Goal: Information Seeking & Learning: Learn about a topic

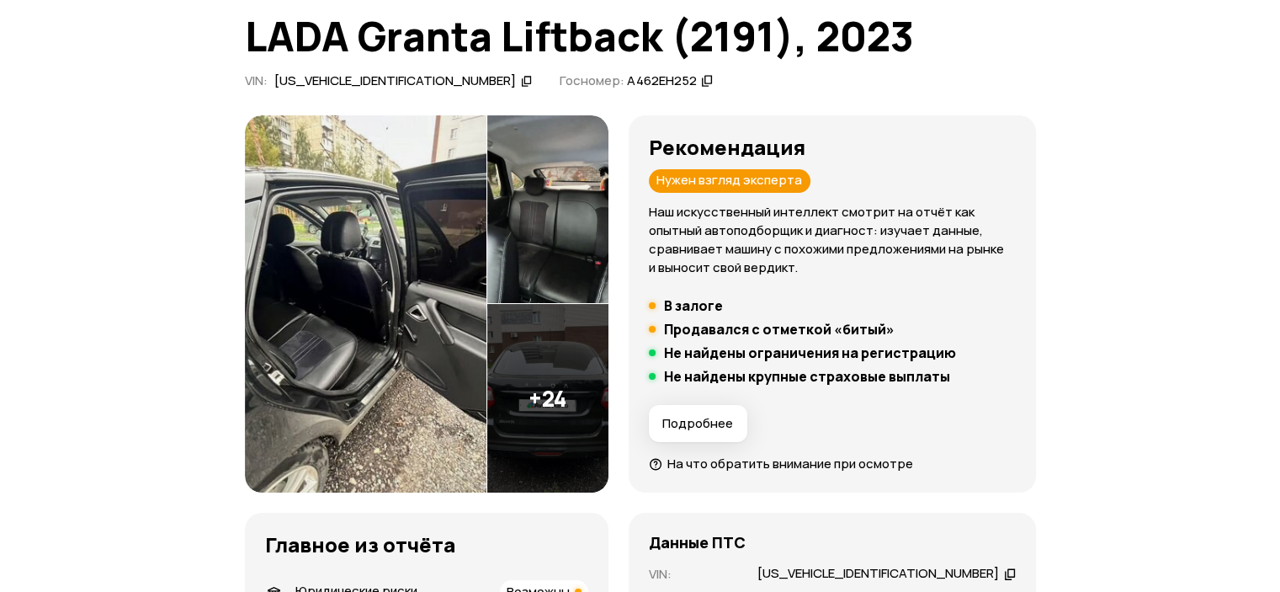
scroll to position [421, 0]
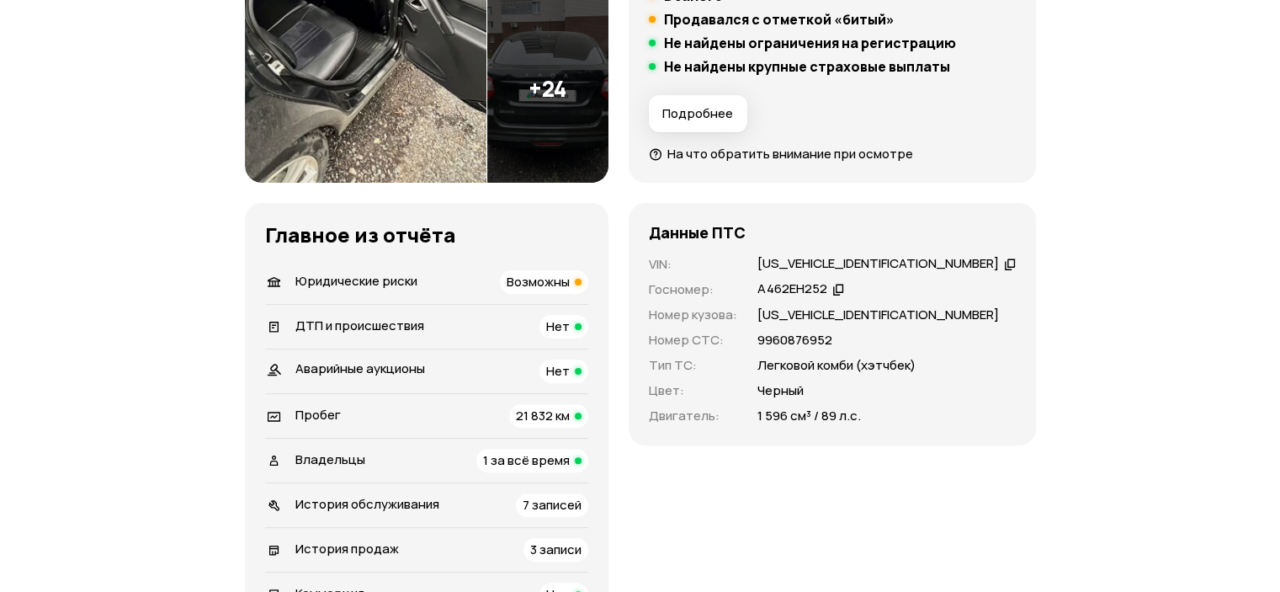
click at [496, 284] on div "Юридические риски Возможны" at bounding box center [426, 282] width 323 height 24
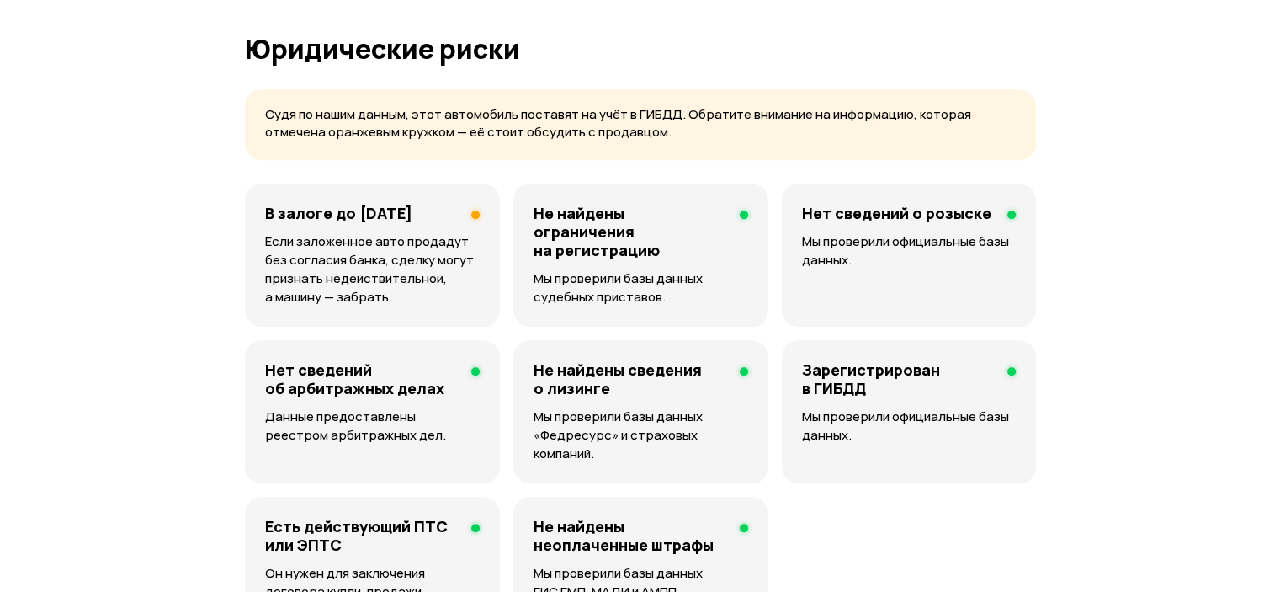
scroll to position [1130, 0]
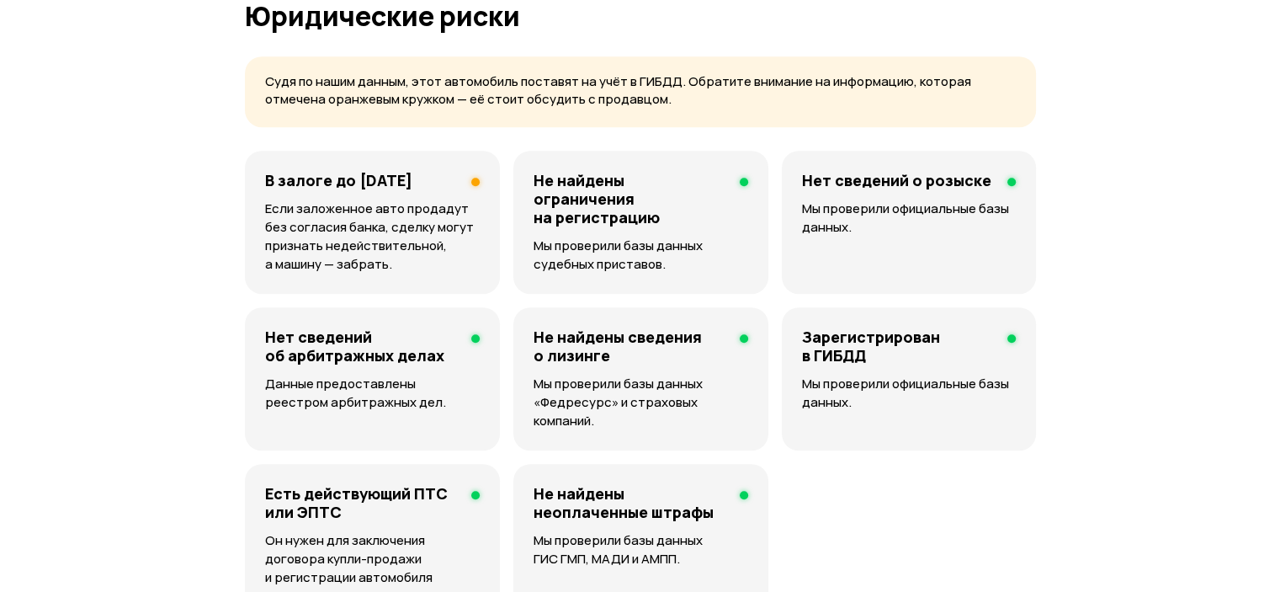
click at [441, 219] on p "Если заложенное авто продадут без согласия банка, сделку могут признать недейст…" at bounding box center [372, 236] width 215 height 74
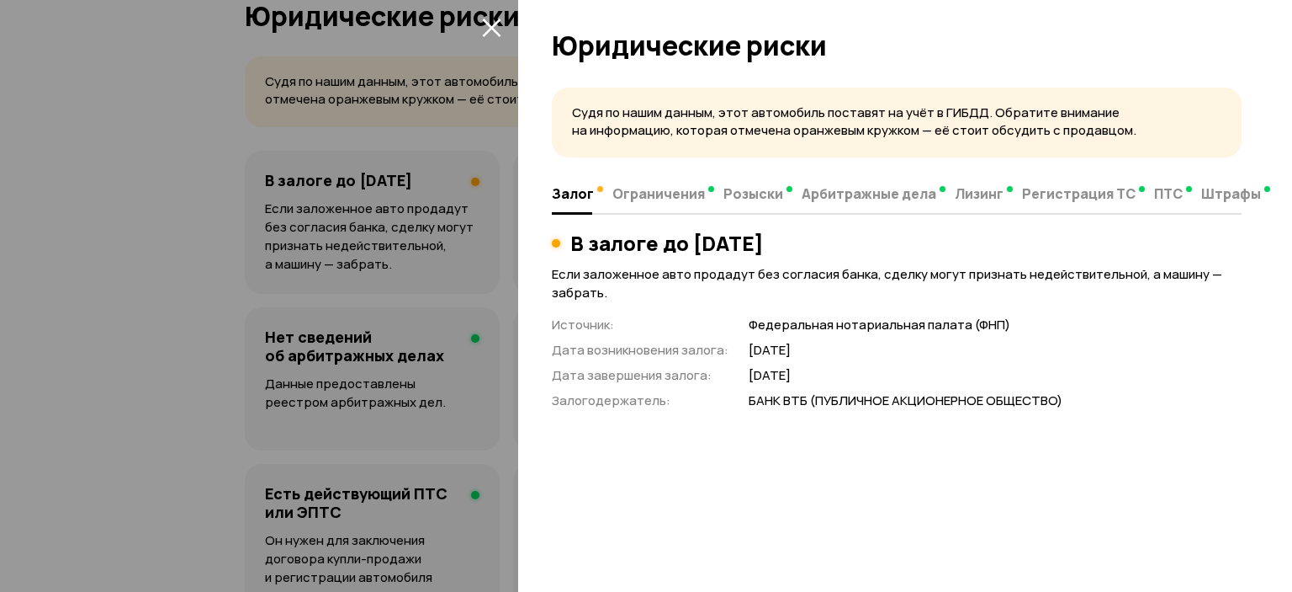
click at [485, 29] on icon "закрыть" at bounding box center [491, 27] width 19 height 19
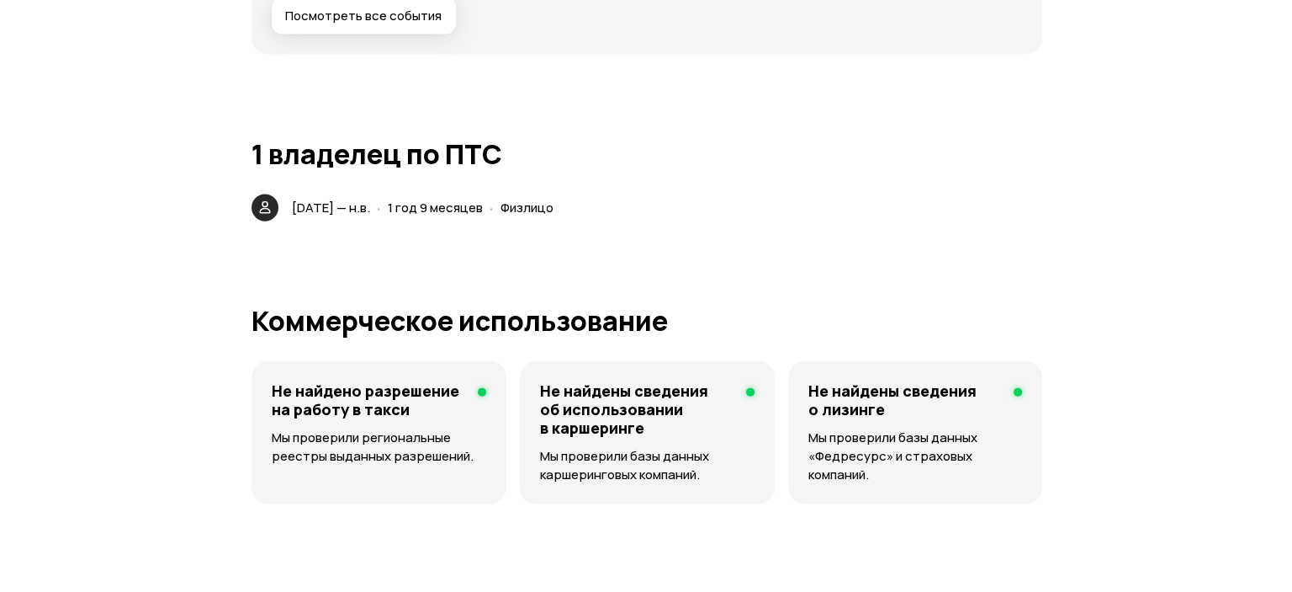
scroll to position [3366, 0]
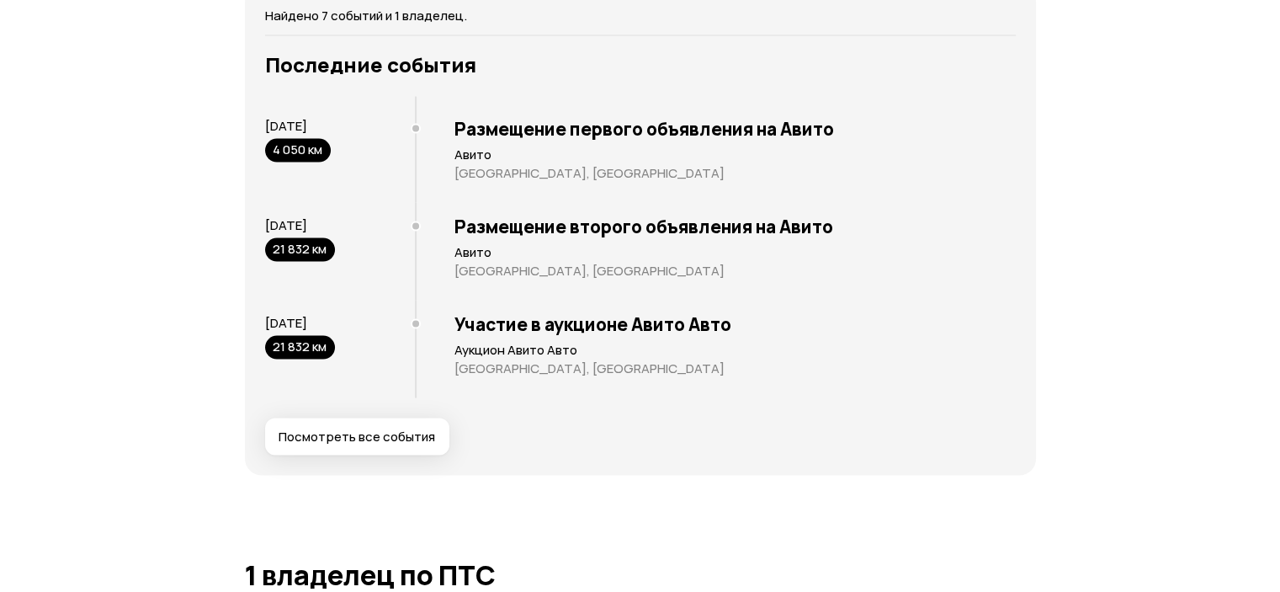
click at [369, 445] on span "Посмотреть все события" at bounding box center [357, 436] width 157 height 17
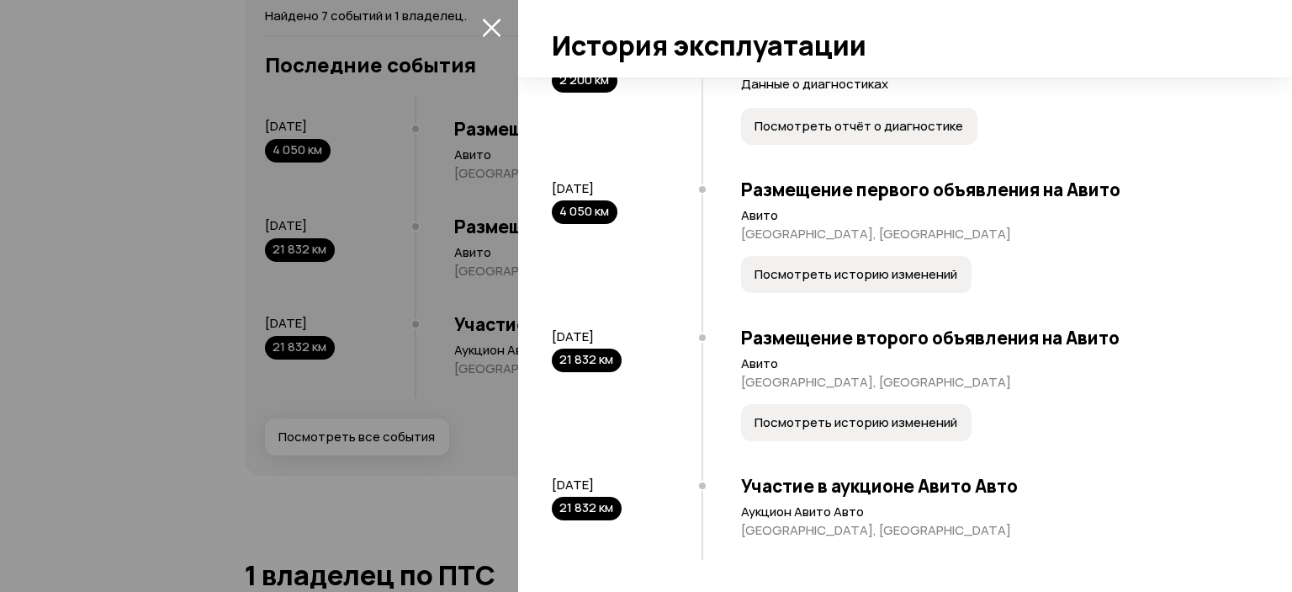
scroll to position [507, 0]
click at [912, 420] on span "Посмотреть историю изменений" at bounding box center [856, 421] width 203 height 17
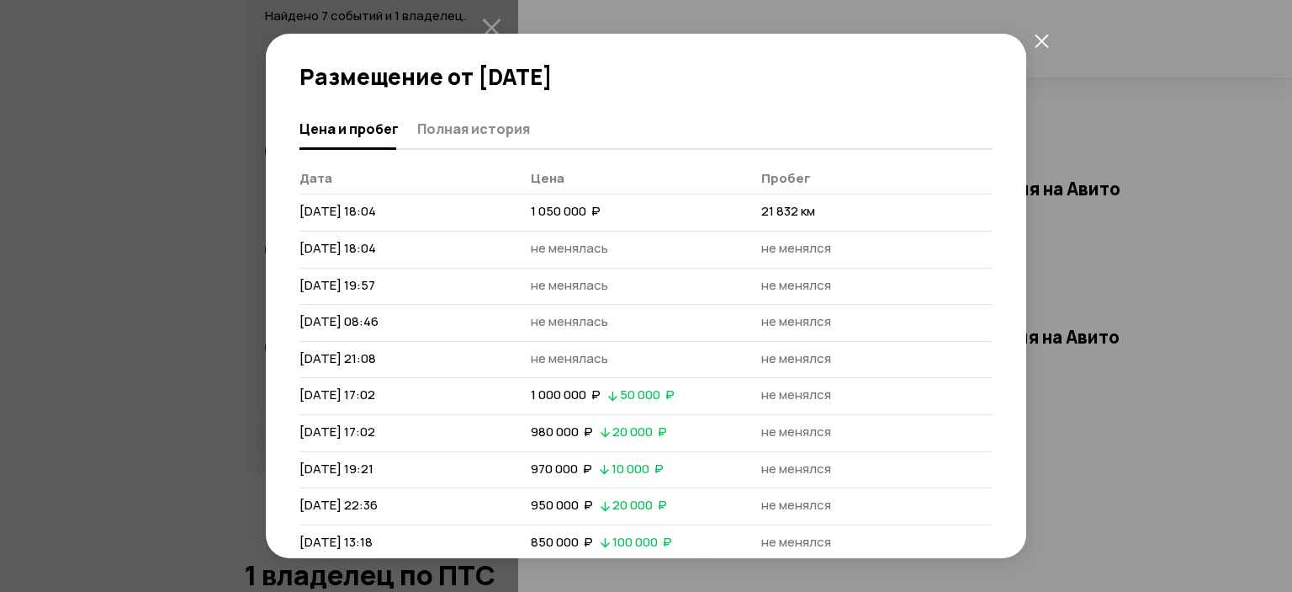
click at [1047, 37] on icon "закрыть" at bounding box center [1042, 41] width 14 height 14
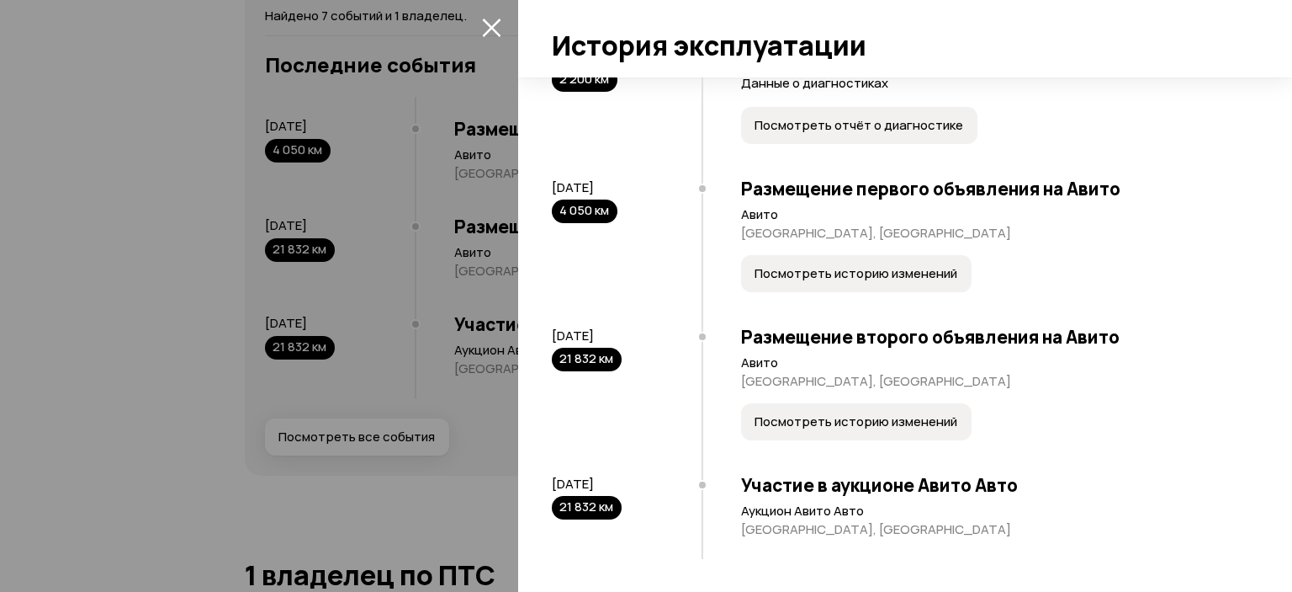
click at [894, 268] on span "Посмотреть историю изменений" at bounding box center [856, 273] width 203 height 17
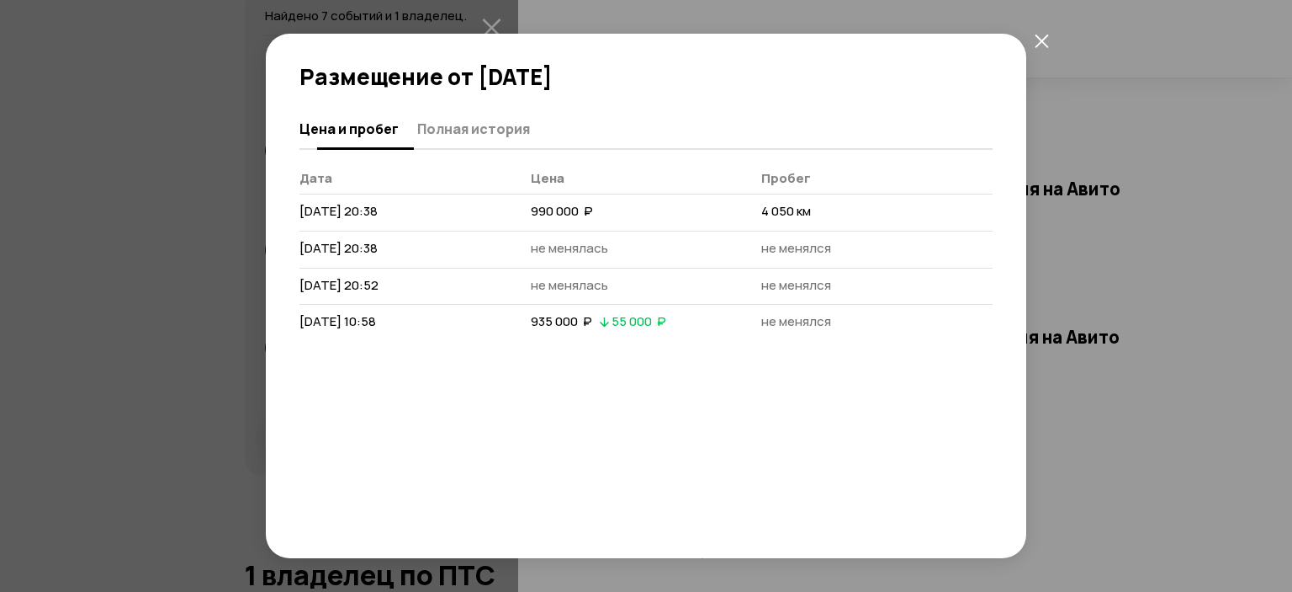
click at [446, 120] on span "Полная история" at bounding box center [473, 128] width 113 height 17
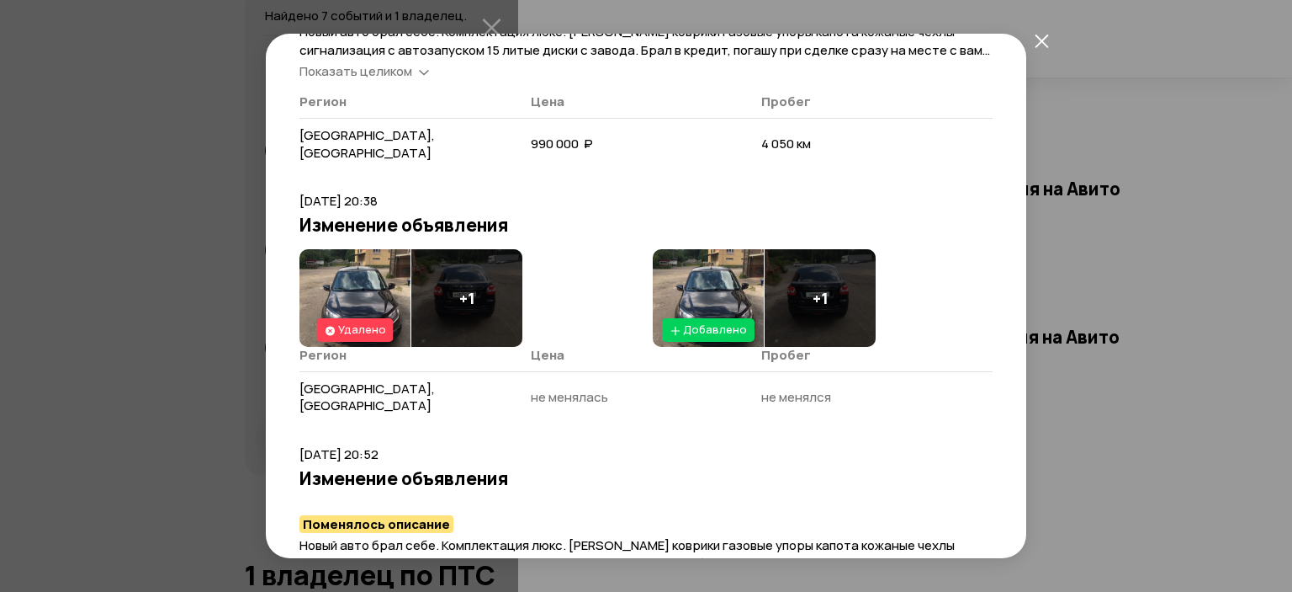
scroll to position [337, 0]
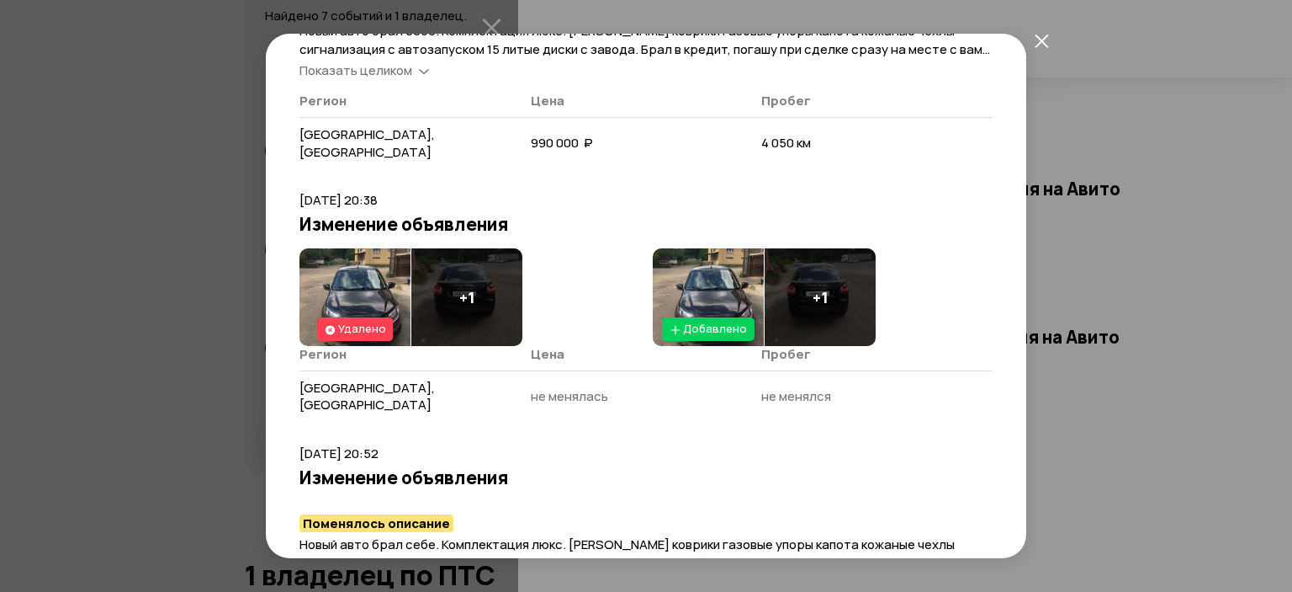
click at [380, 263] on img at bounding box center [355, 297] width 111 height 98
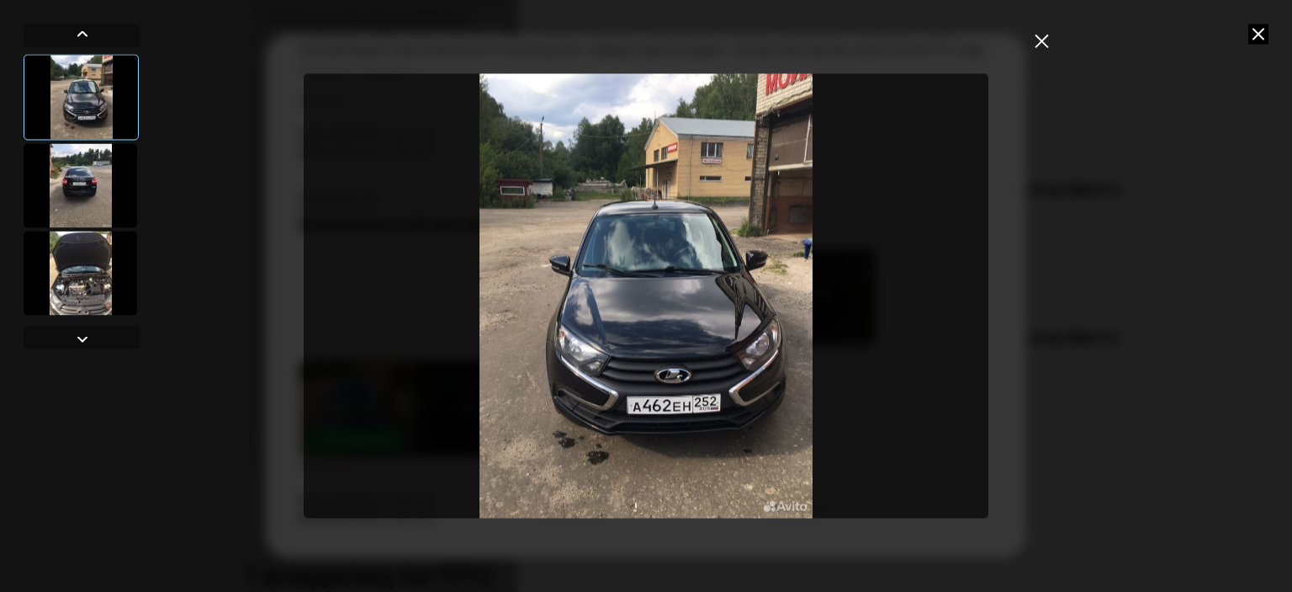
click at [103, 181] on div at bounding box center [81, 185] width 114 height 84
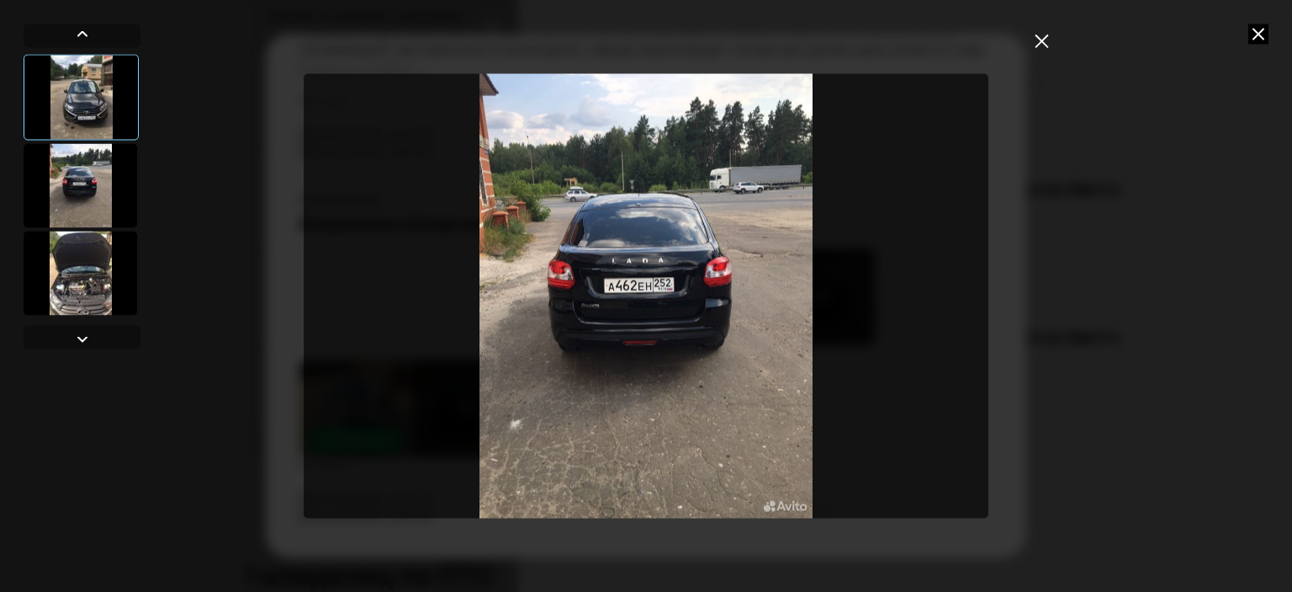
click at [91, 269] on div at bounding box center [81, 273] width 114 height 84
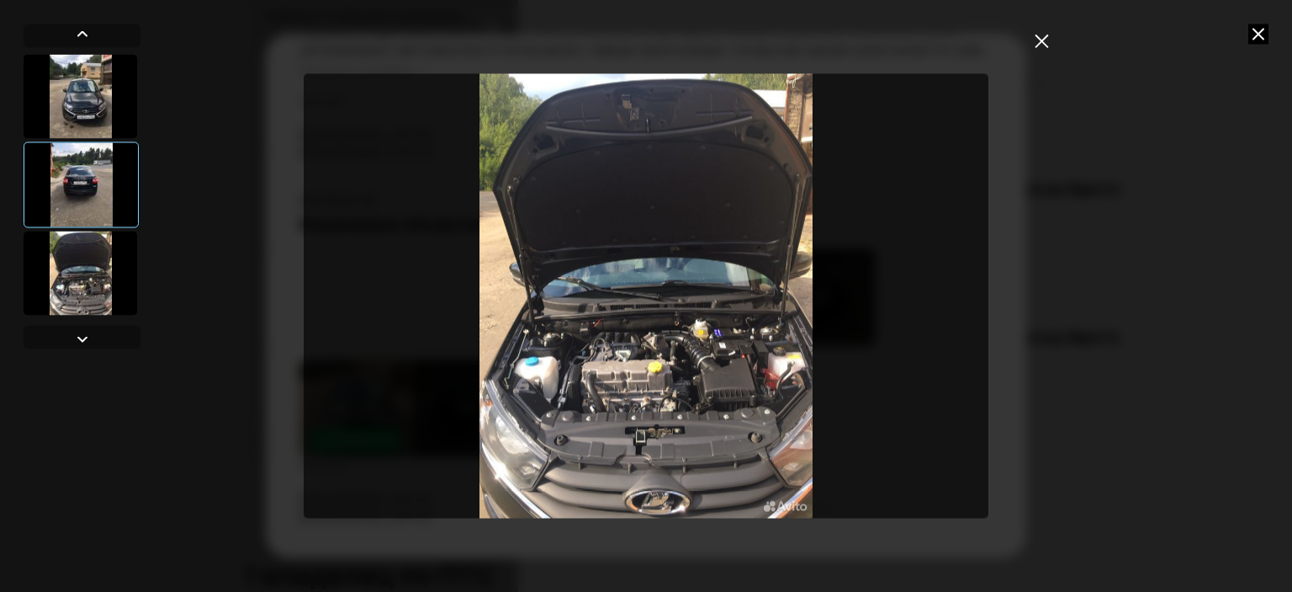
click at [77, 107] on div at bounding box center [81, 96] width 114 height 84
click at [74, 105] on div at bounding box center [81, 96] width 114 height 84
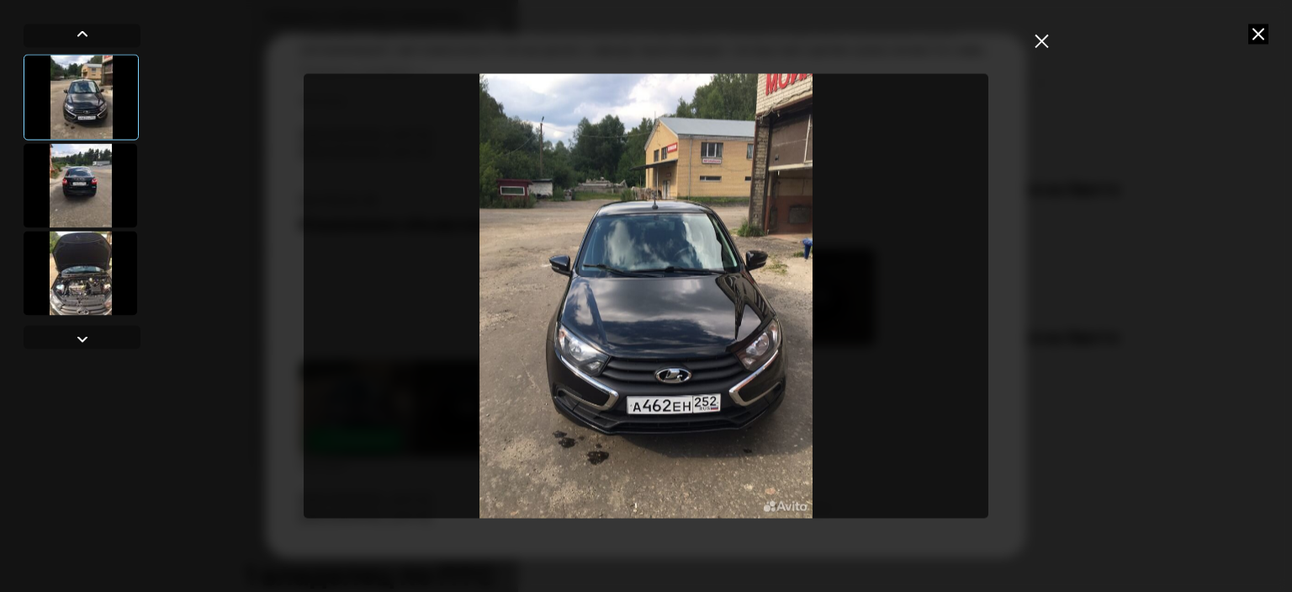
click at [1039, 39] on icon "закрыть" at bounding box center [1041, 40] width 13 height 13
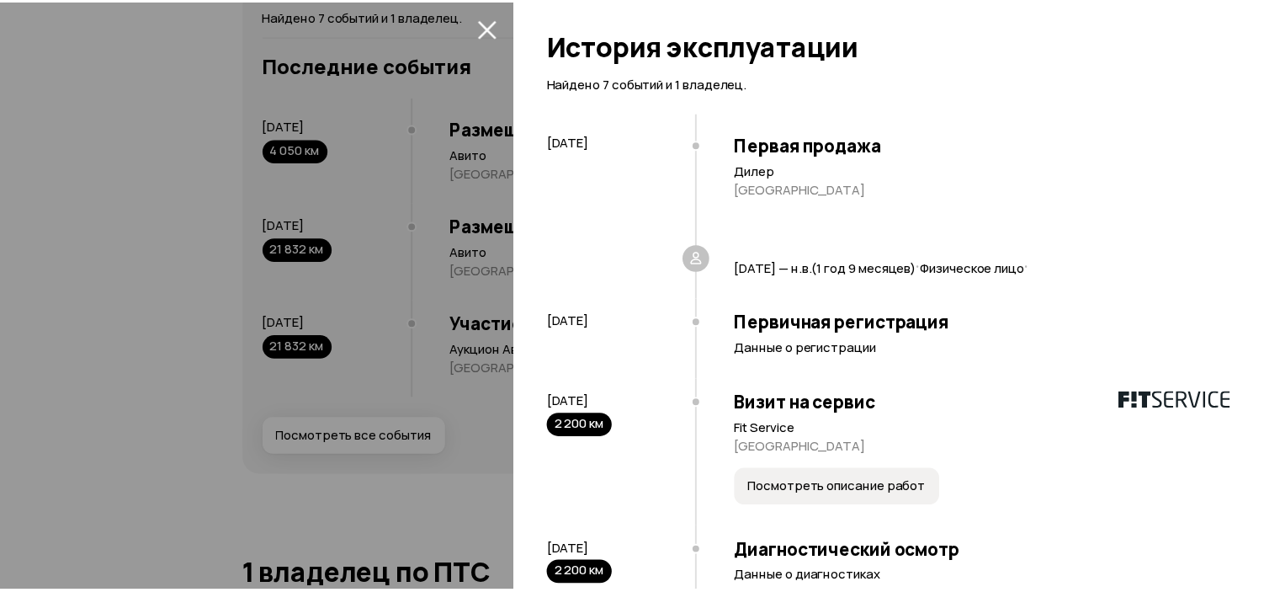
scroll to position [0, 0]
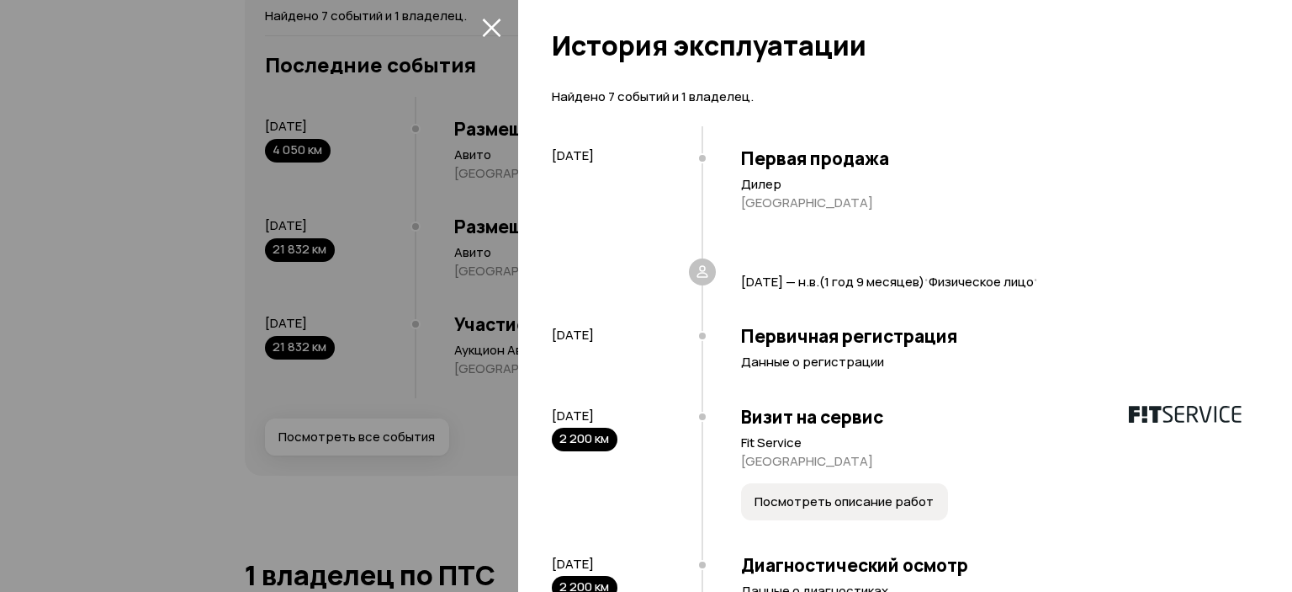
click at [513, 29] on div at bounding box center [646, 296] width 1292 height 592
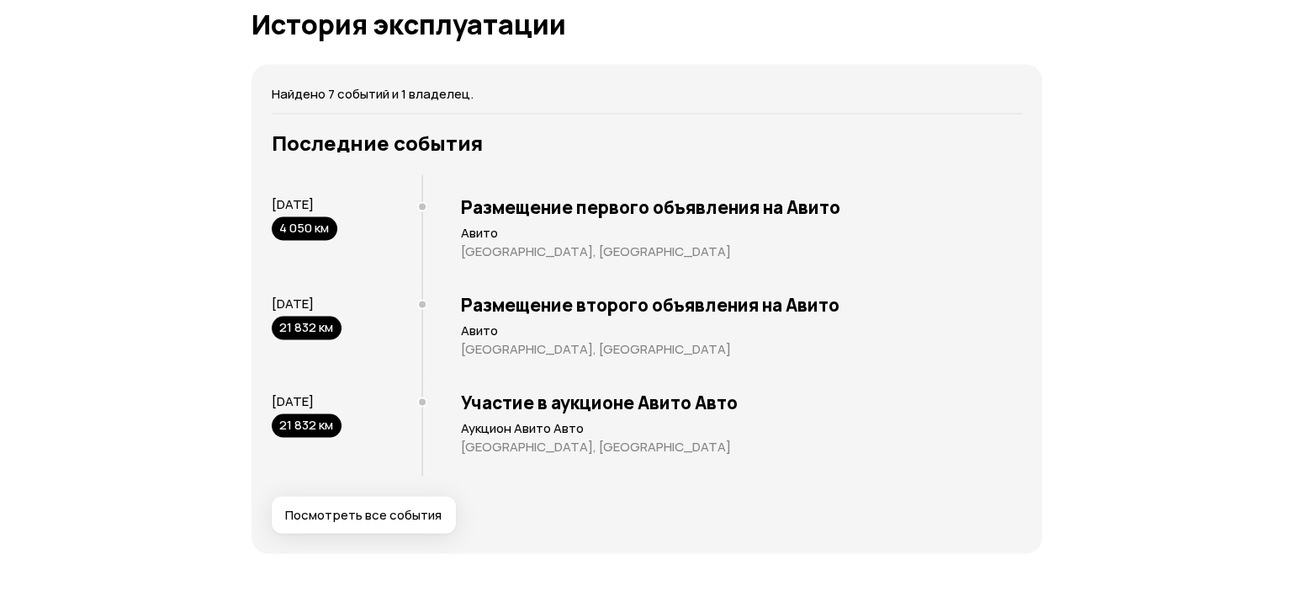
scroll to position [3282, 0]
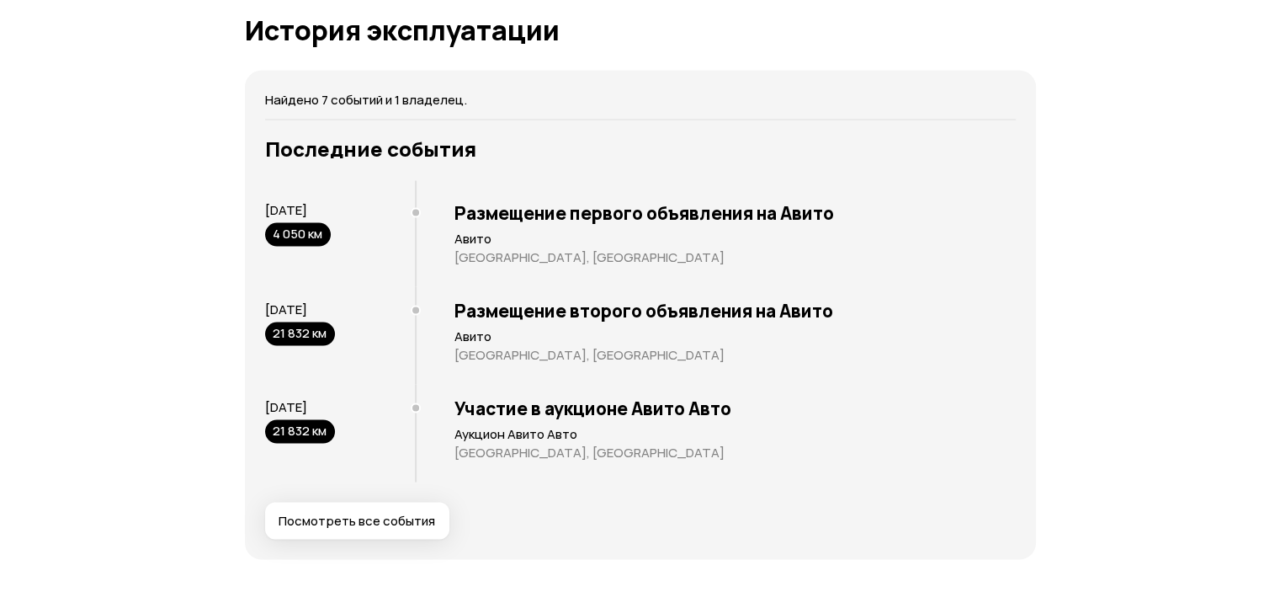
click at [399, 529] on span "Посмотреть все события" at bounding box center [357, 520] width 157 height 17
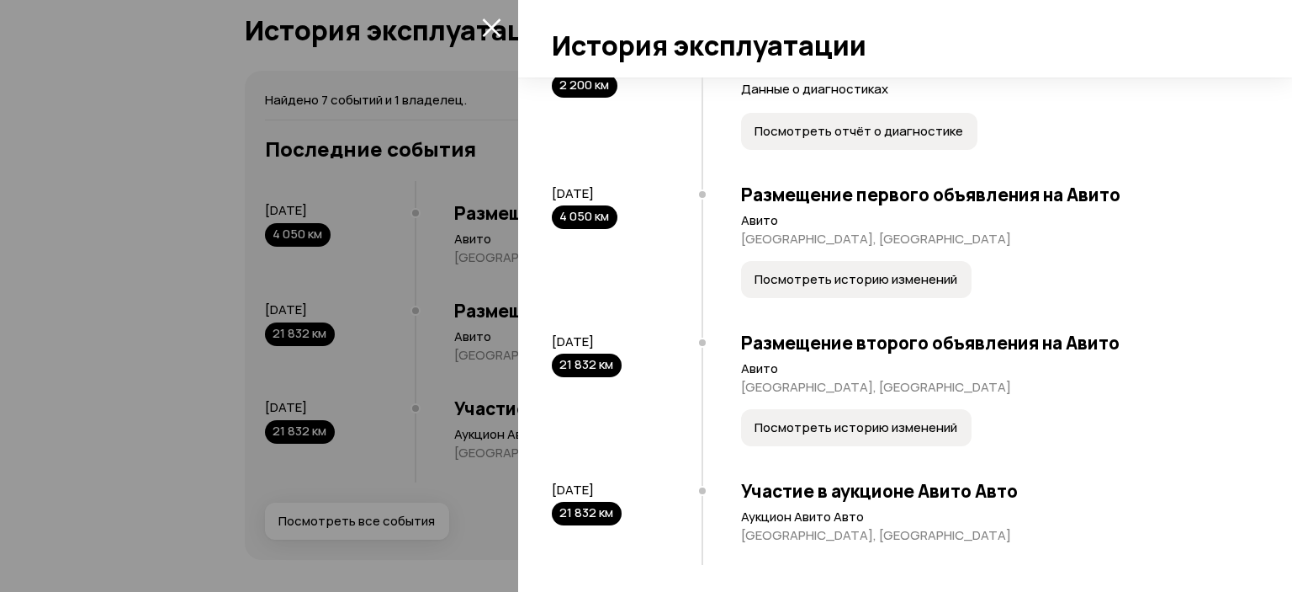
scroll to position [507, 0]
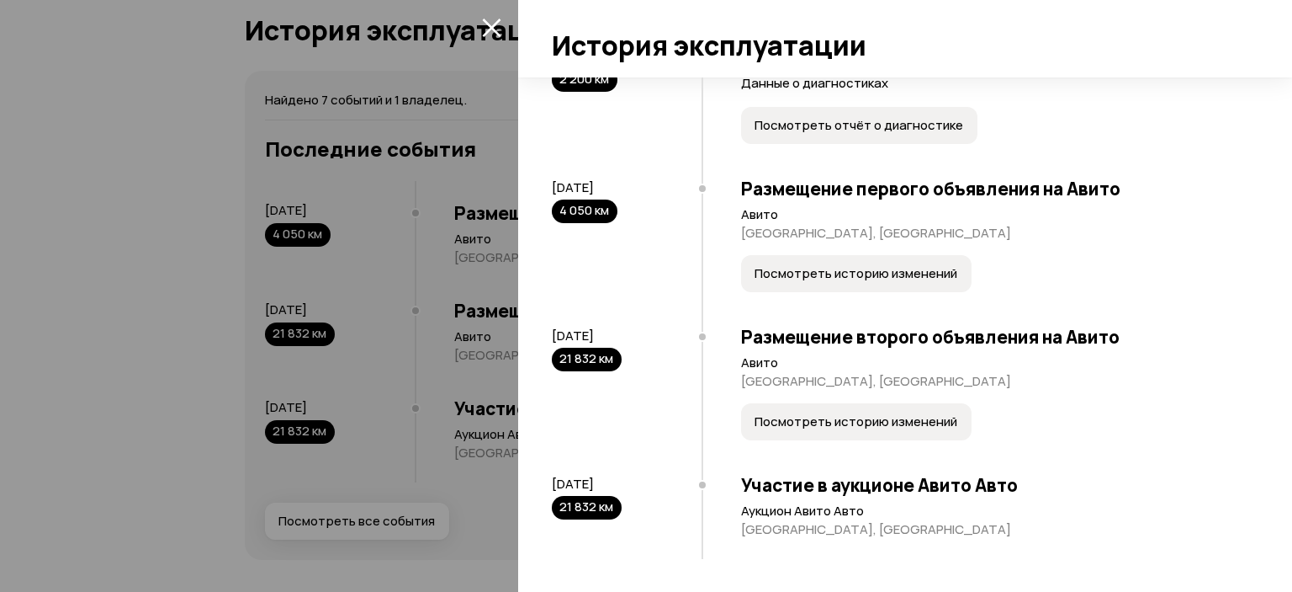
click at [855, 283] on button "Посмотреть историю изменений" at bounding box center [856, 273] width 231 height 37
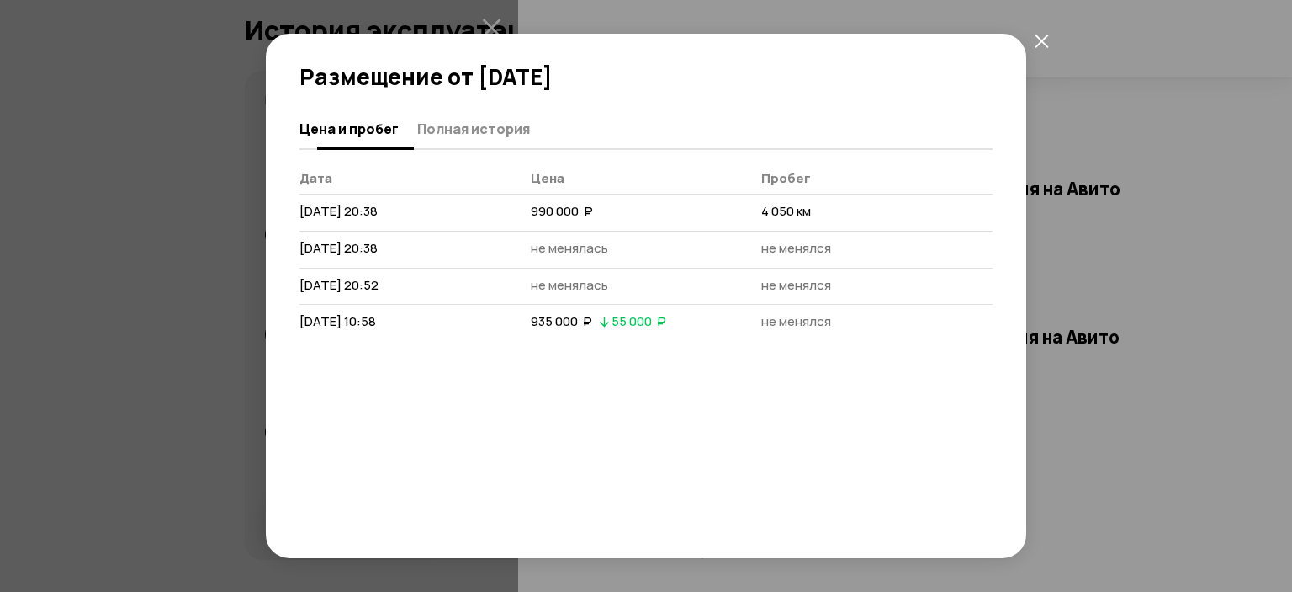
click at [513, 130] on span "Полная история" at bounding box center [473, 128] width 113 height 17
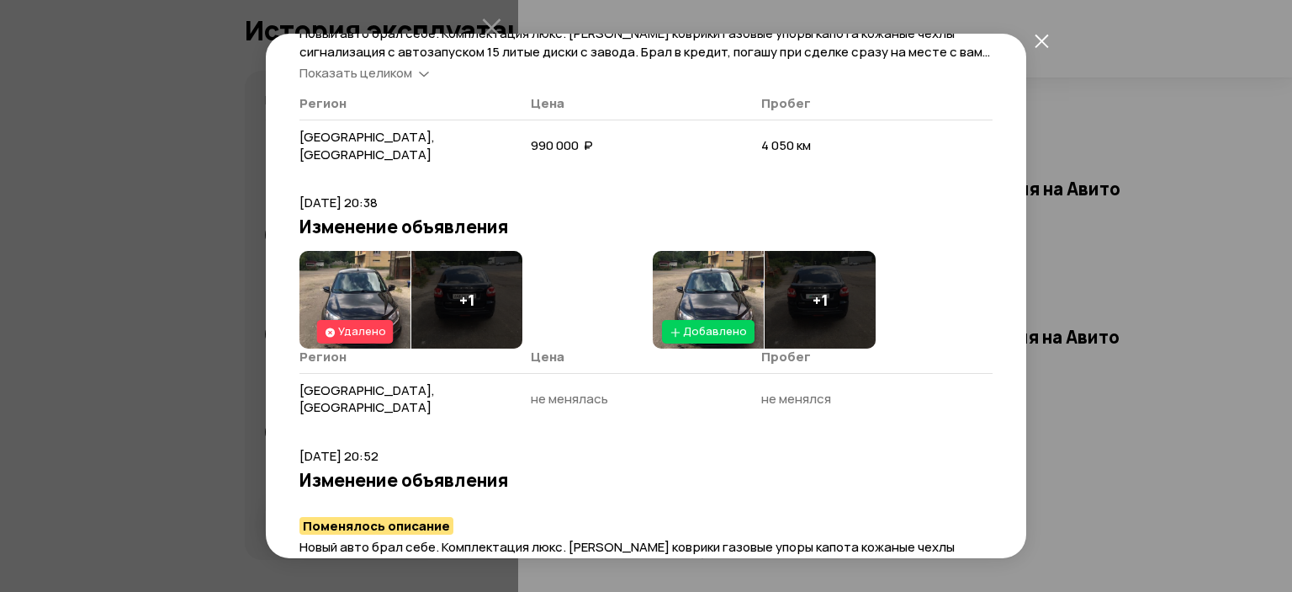
scroll to position [337, 0]
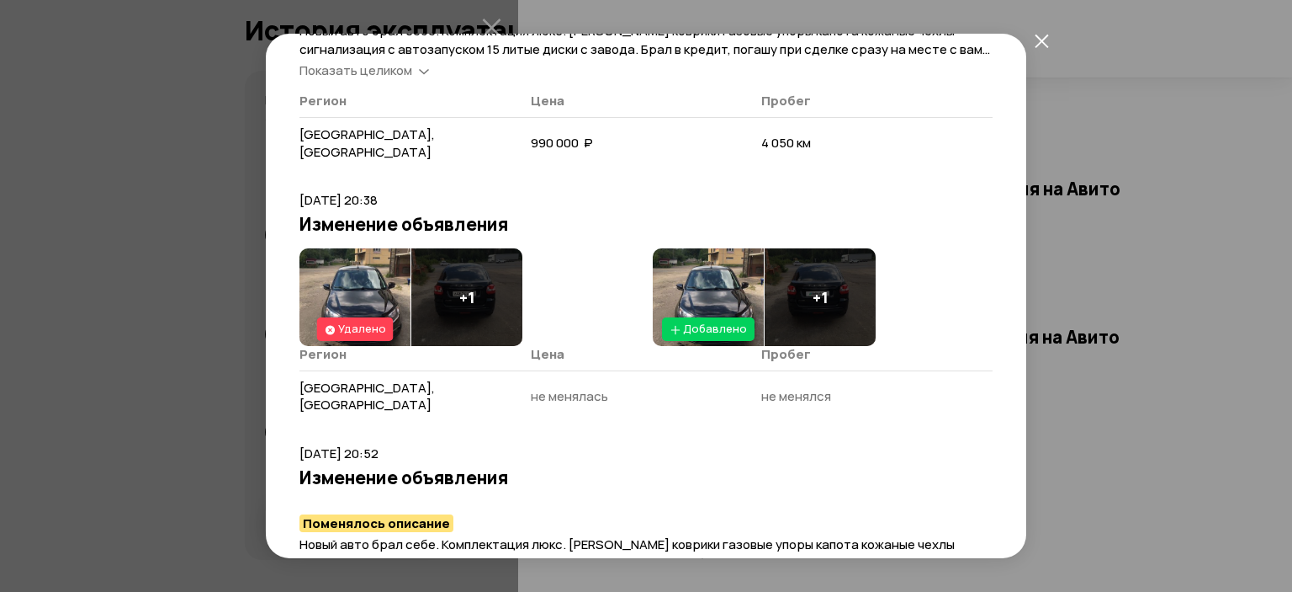
click at [676, 265] on img at bounding box center [708, 297] width 111 height 98
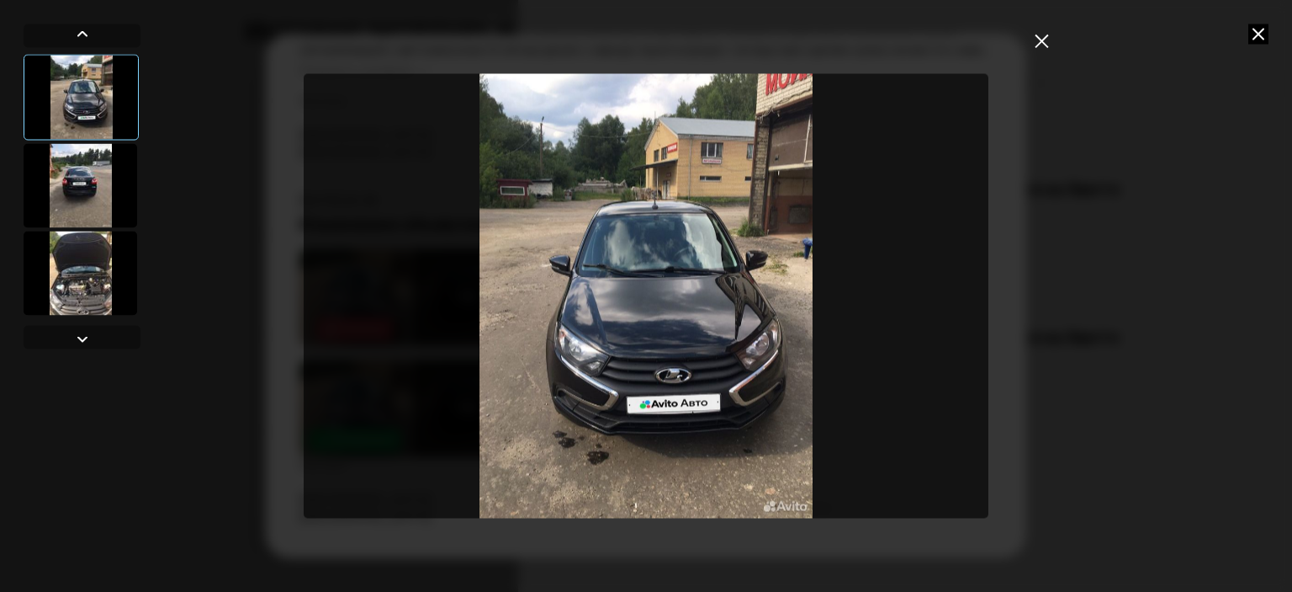
click at [77, 194] on div at bounding box center [81, 185] width 114 height 84
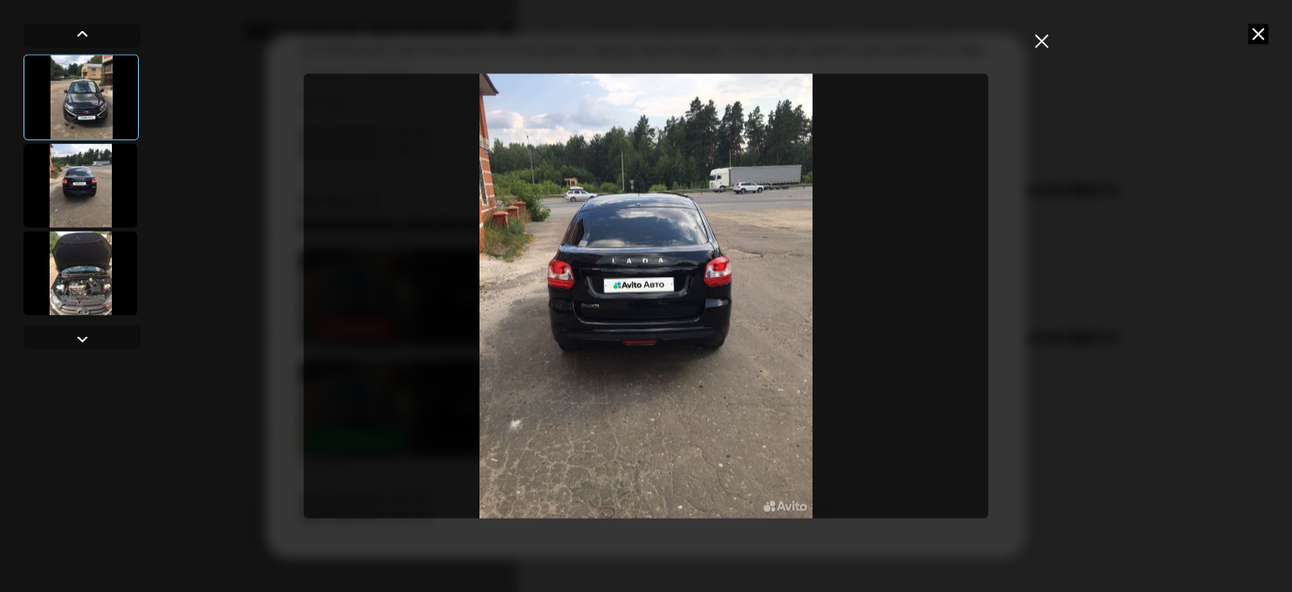
click at [92, 256] on div at bounding box center [81, 273] width 114 height 84
click at [92, 262] on div at bounding box center [81, 273] width 114 height 84
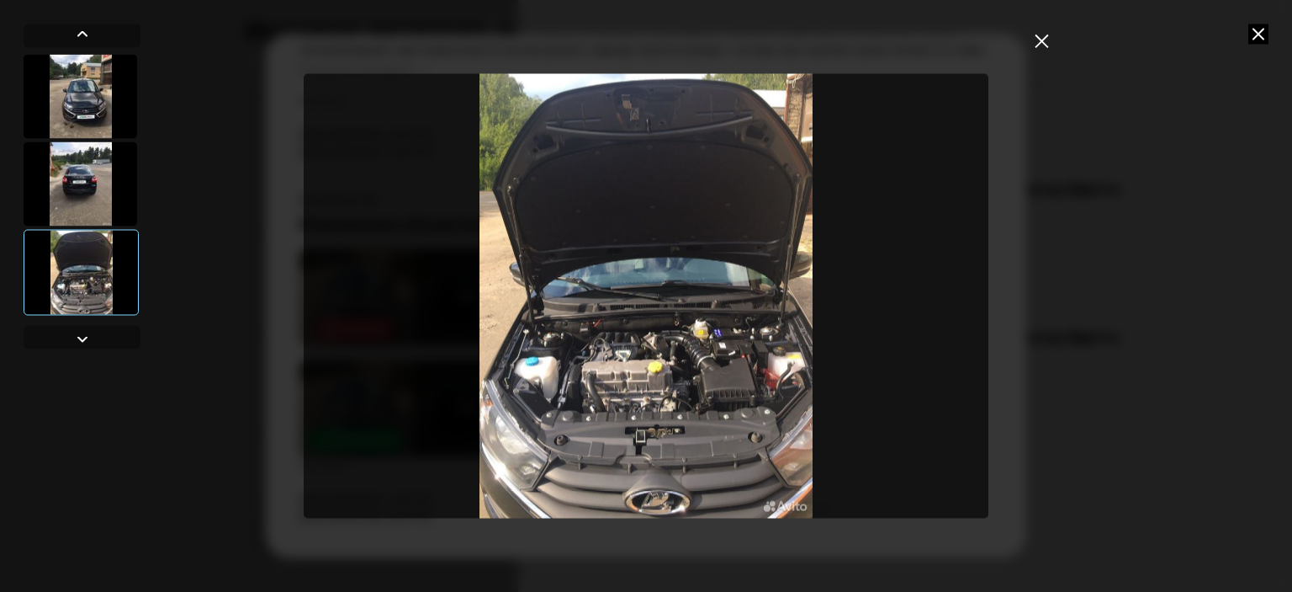
click at [1037, 38] on icon "закрыть" at bounding box center [1042, 41] width 14 height 14
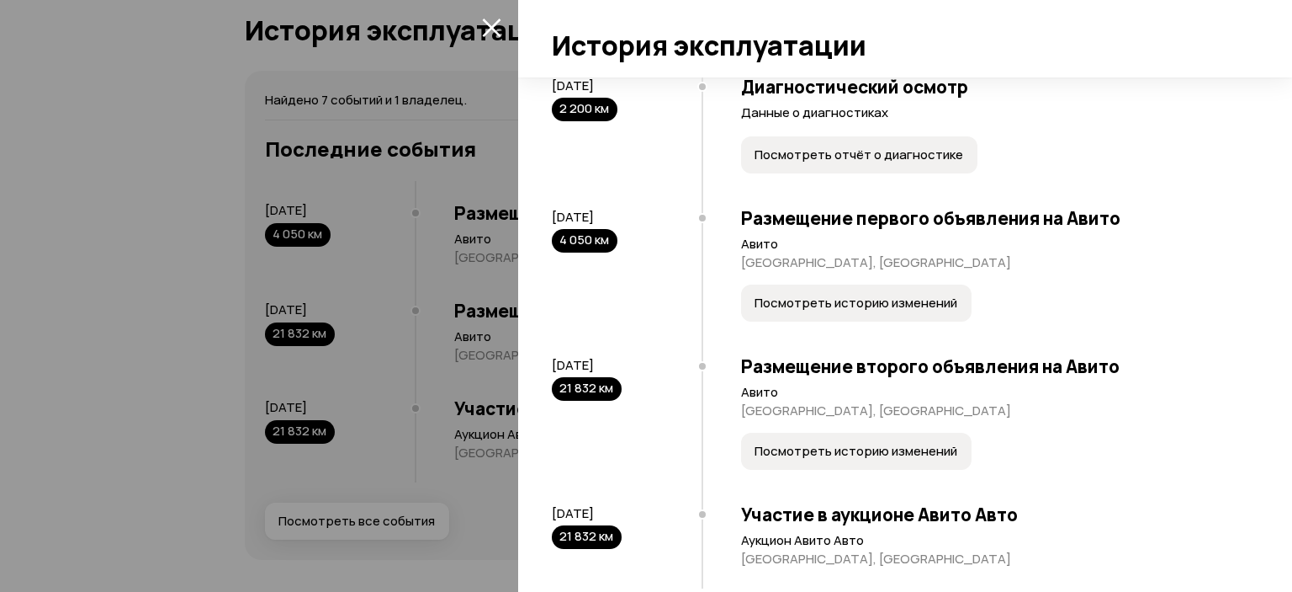
scroll to position [507, 0]
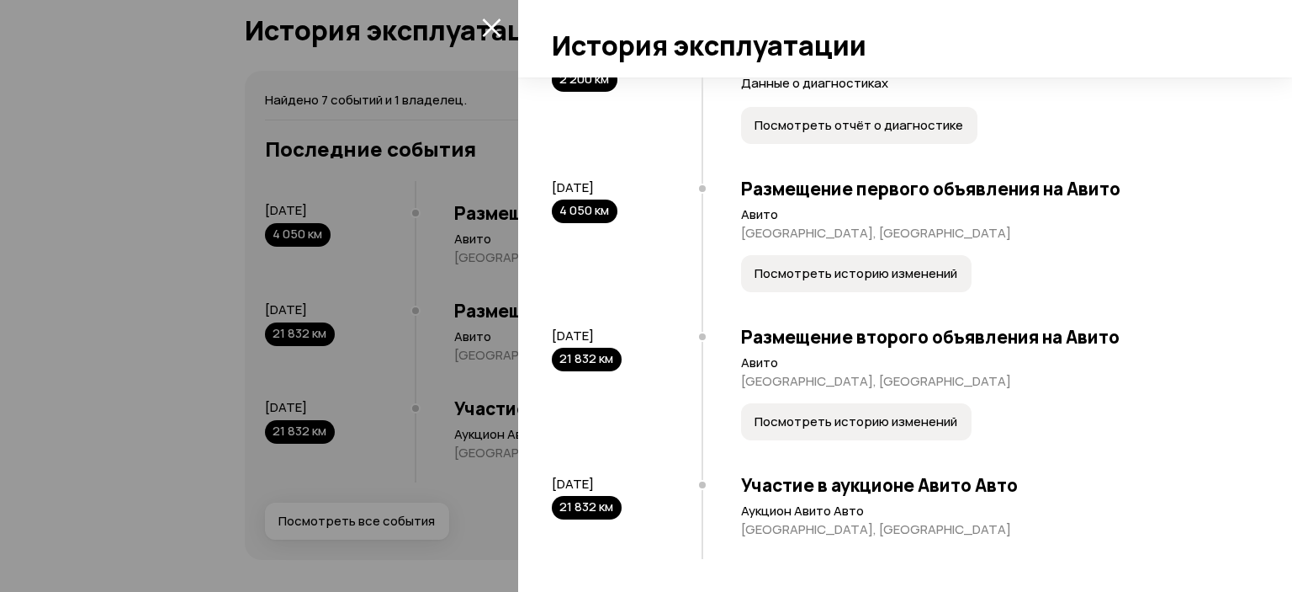
click at [892, 422] on span "Посмотреть историю изменений" at bounding box center [856, 421] width 203 height 17
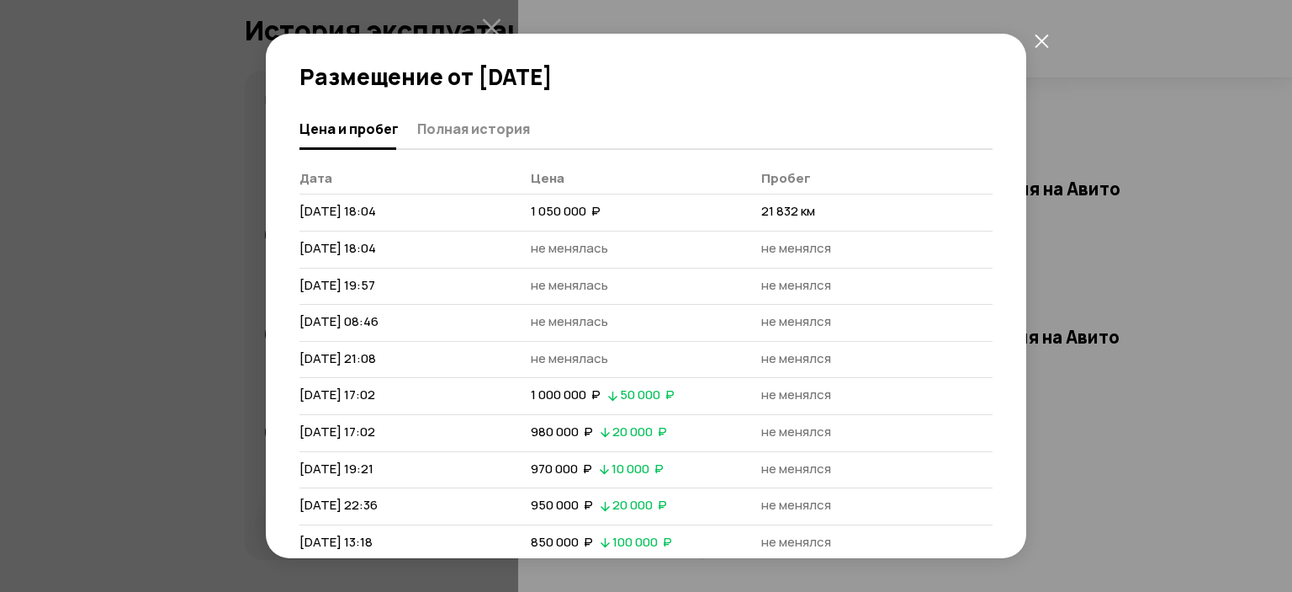
click at [512, 135] on span "Полная история" at bounding box center [473, 128] width 113 height 17
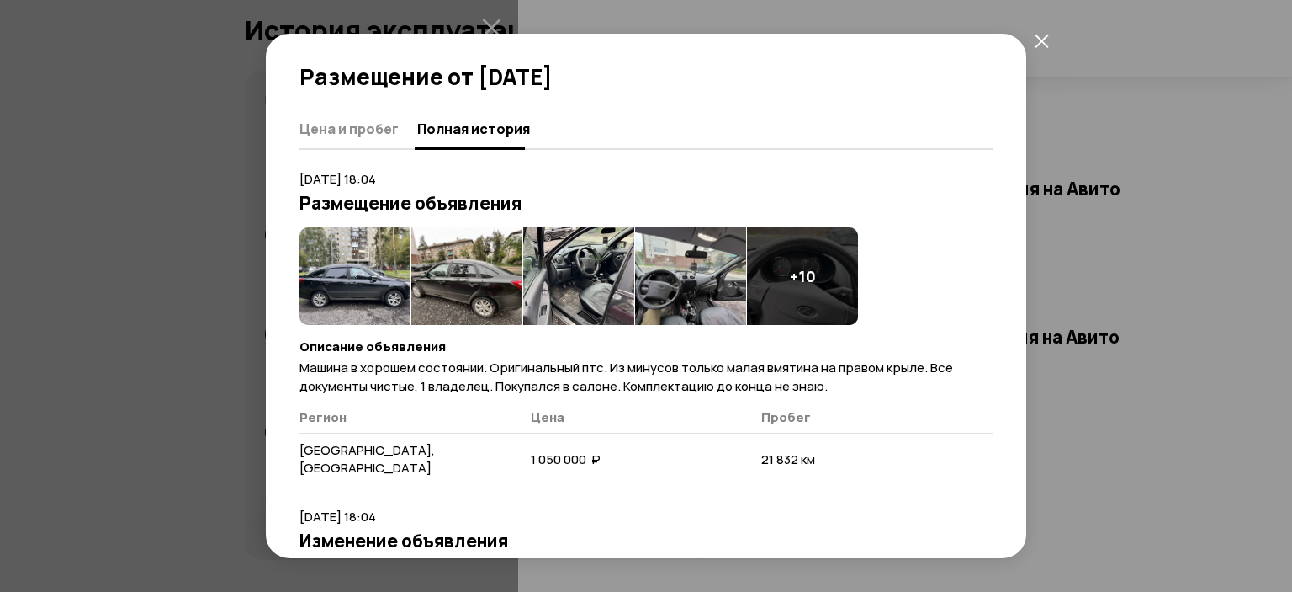
click at [357, 281] on img at bounding box center [355, 276] width 111 height 98
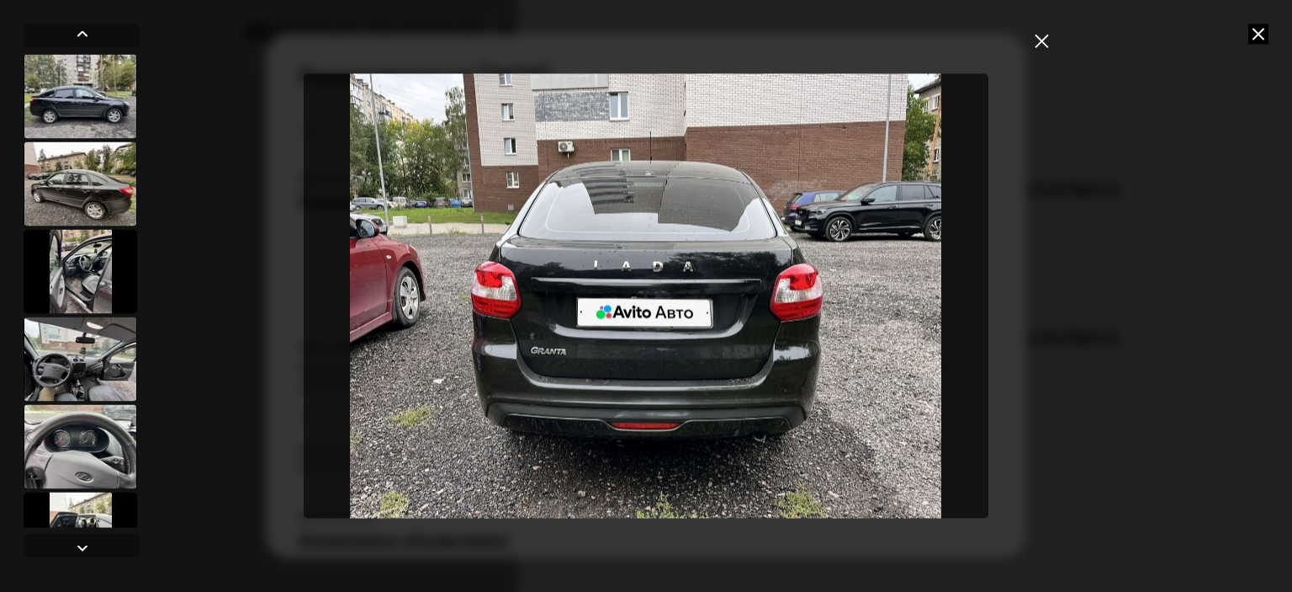
click at [1041, 38] on icon "закрыть" at bounding box center [1042, 41] width 14 height 14
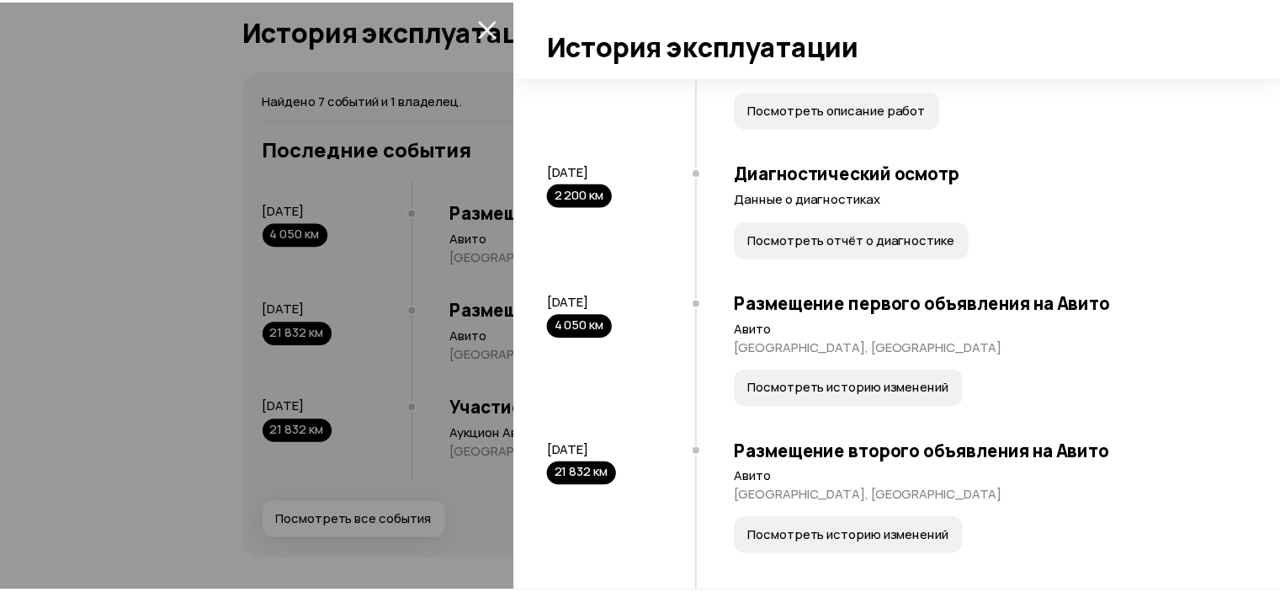
scroll to position [421, 0]
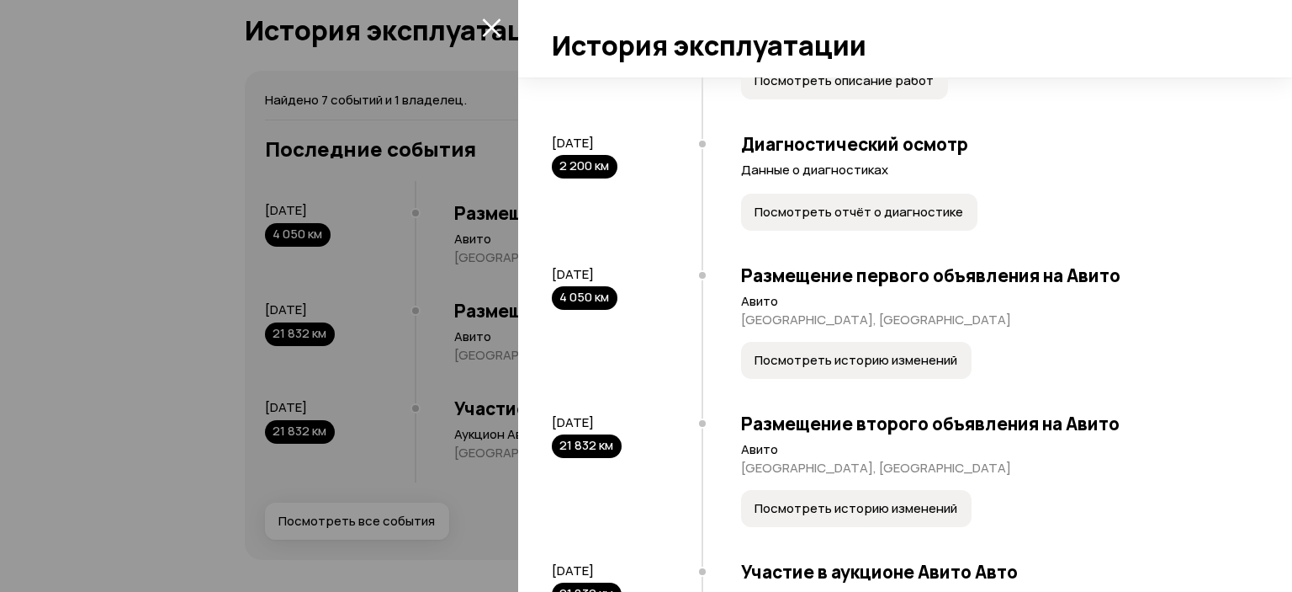
click at [488, 23] on icon "закрыть" at bounding box center [491, 27] width 19 height 19
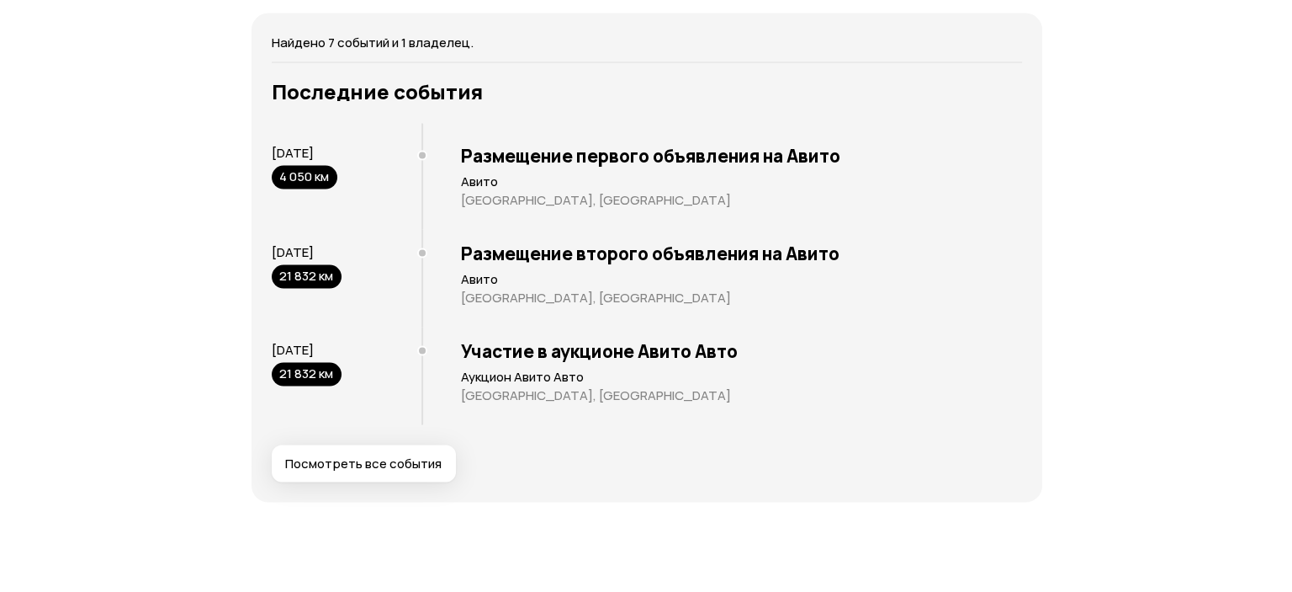
scroll to position [3450, 0]
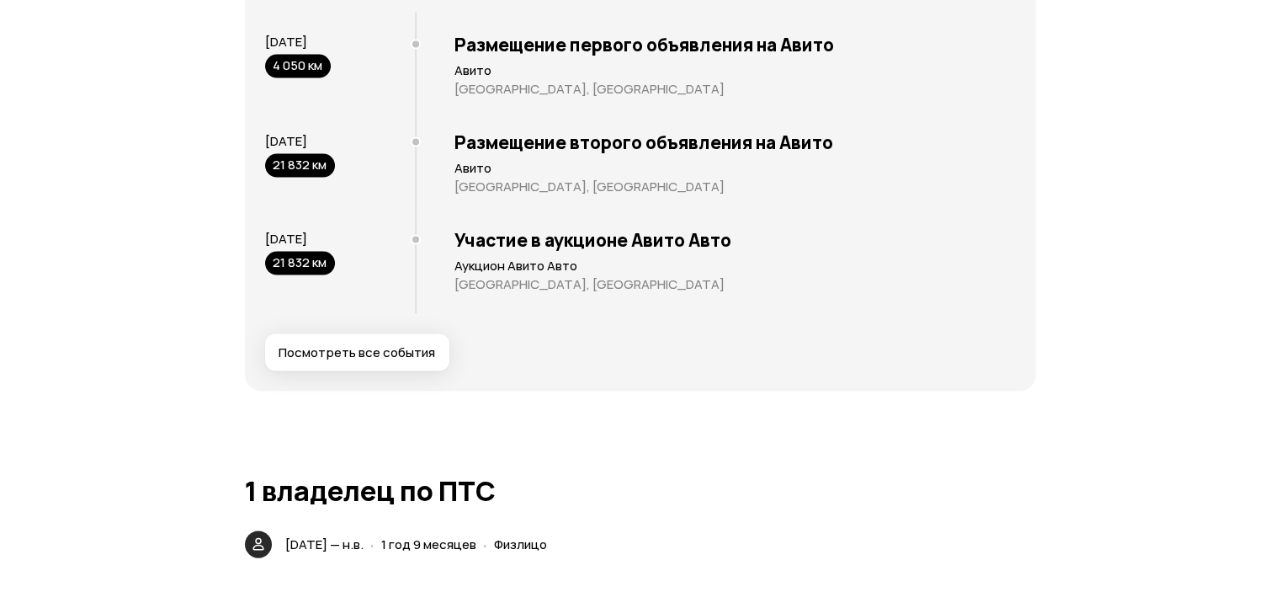
click at [412, 347] on div "Последние события [DATE] 4 050 км Размещение первого объявления на Авито Авито …" at bounding box center [640, 170] width 751 height 402
click at [416, 361] on span "Посмотреть все события" at bounding box center [357, 352] width 157 height 17
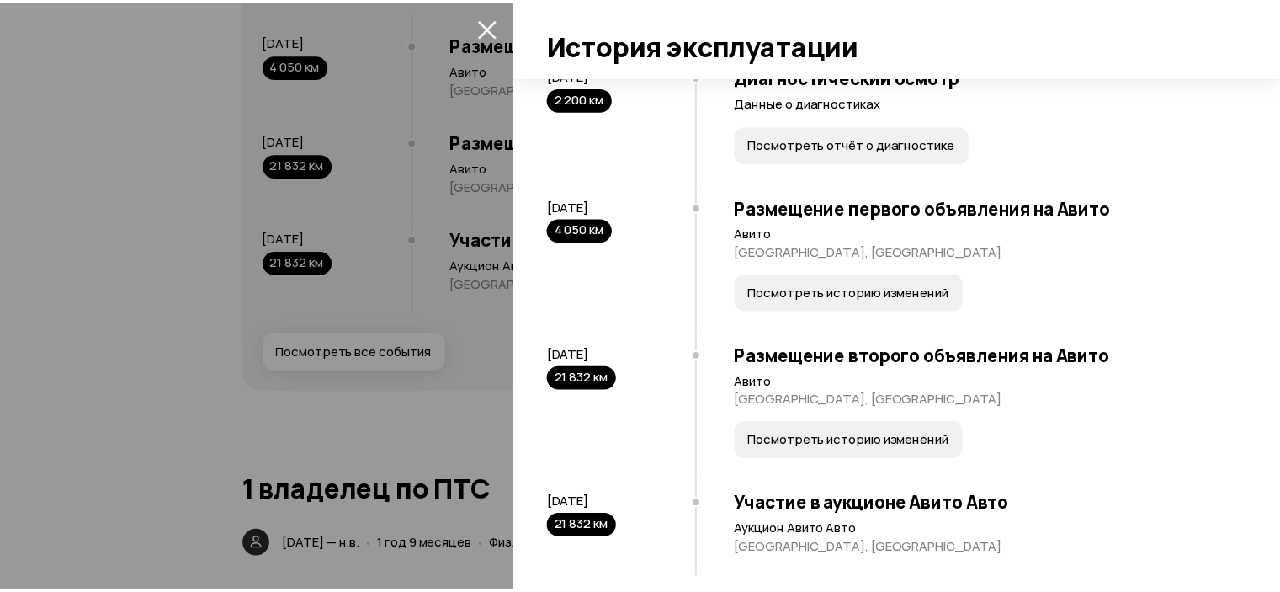
scroll to position [507, 0]
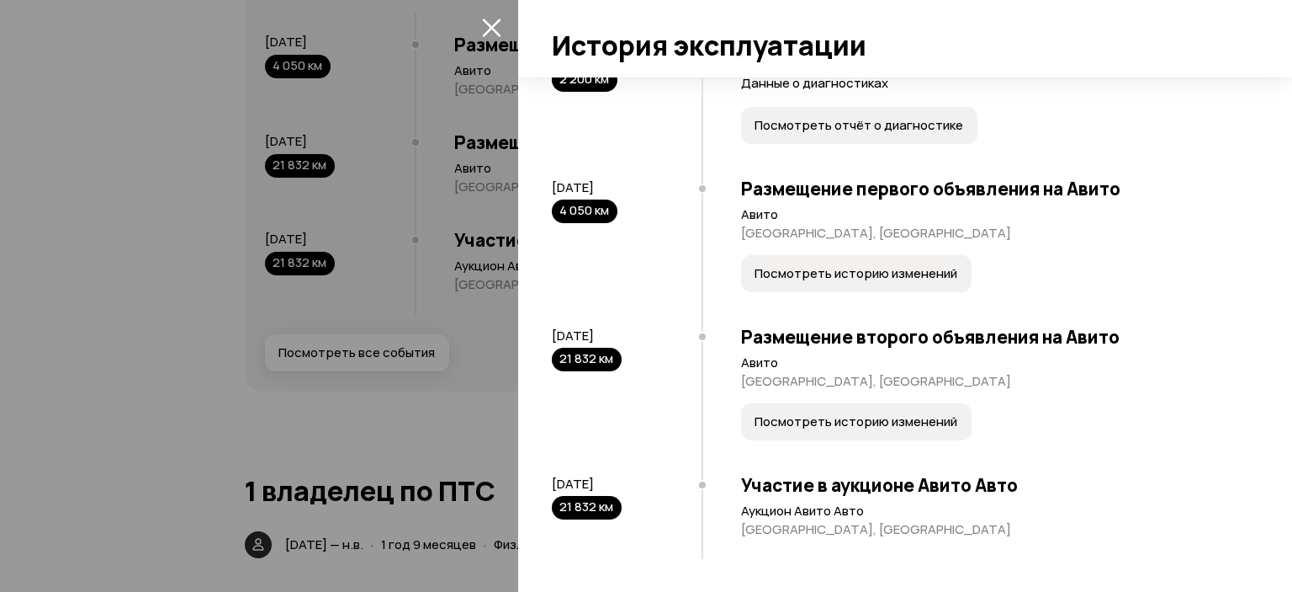
click at [243, 363] on div at bounding box center [646, 296] width 1292 height 592
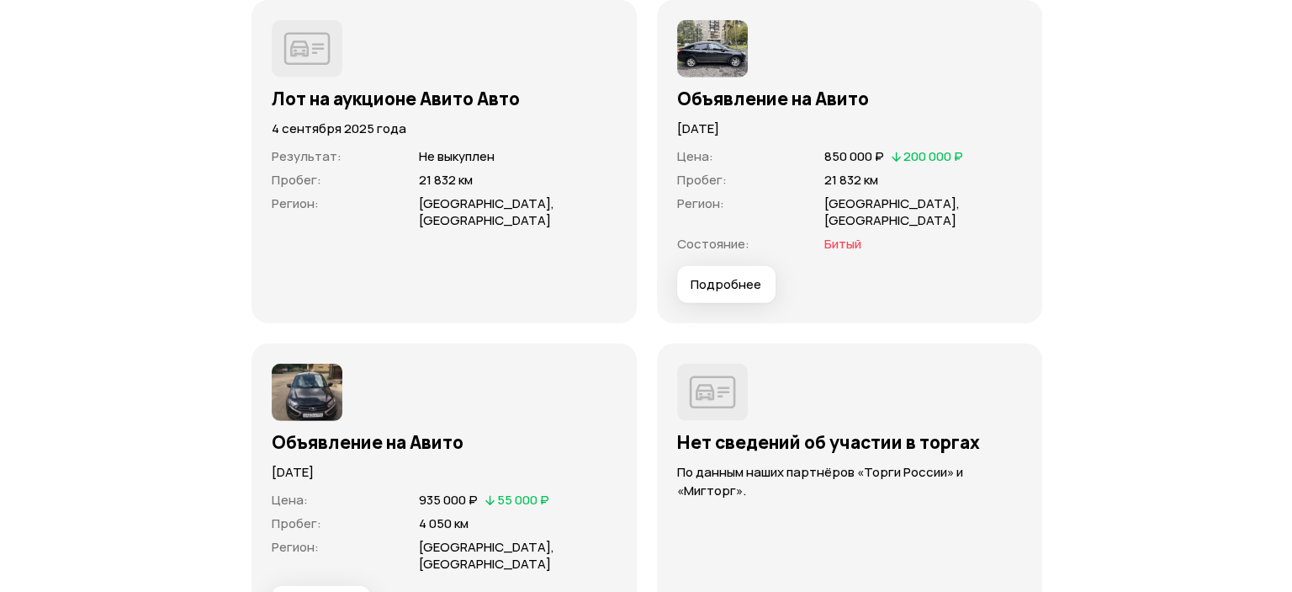
scroll to position [4796, 0]
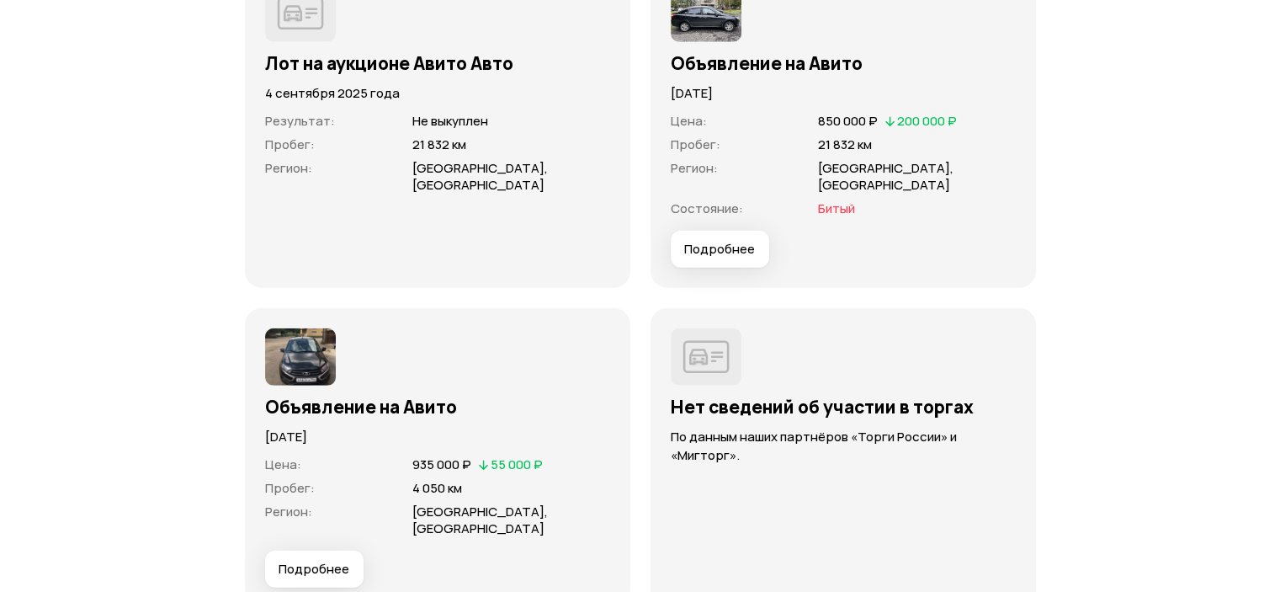
click at [739, 257] on span "Подробнее" at bounding box center [719, 249] width 71 height 17
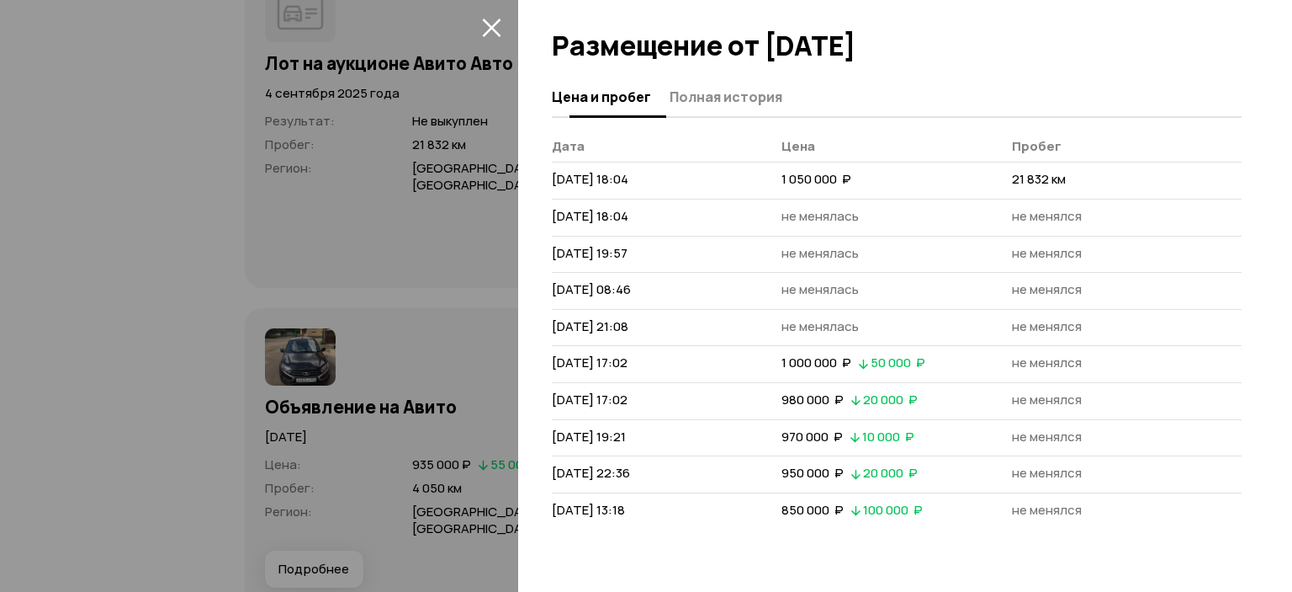
click at [767, 105] on span "Полная история" at bounding box center [726, 96] width 113 height 17
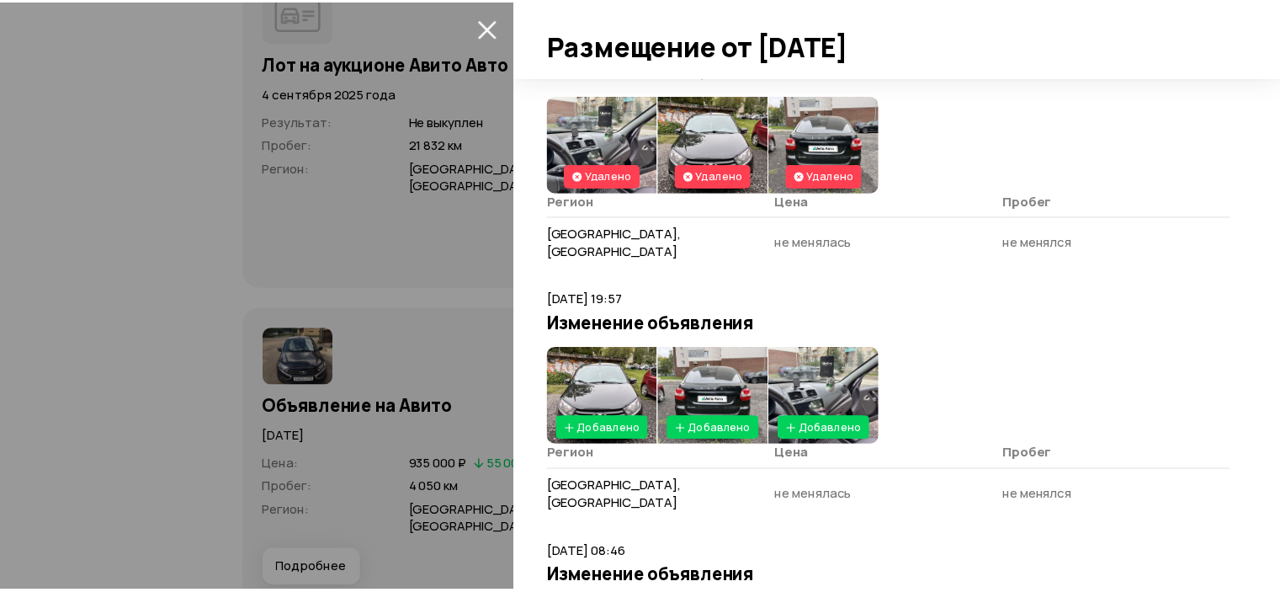
scroll to position [17, 0]
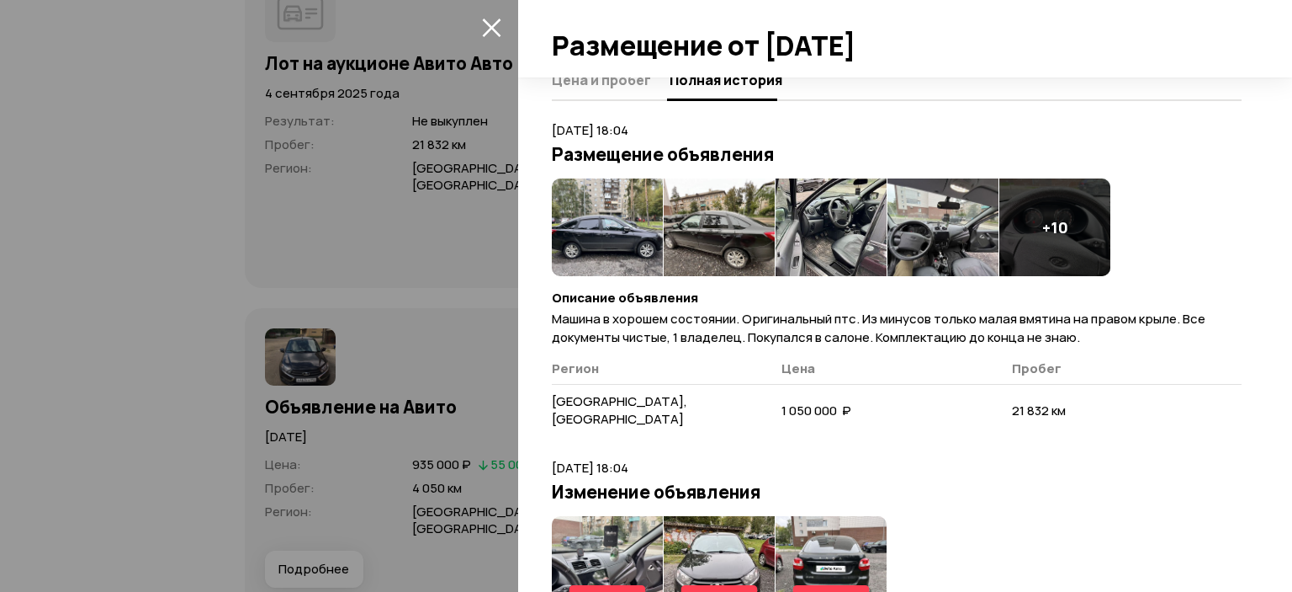
click at [498, 23] on icon "закрыть" at bounding box center [491, 27] width 19 height 19
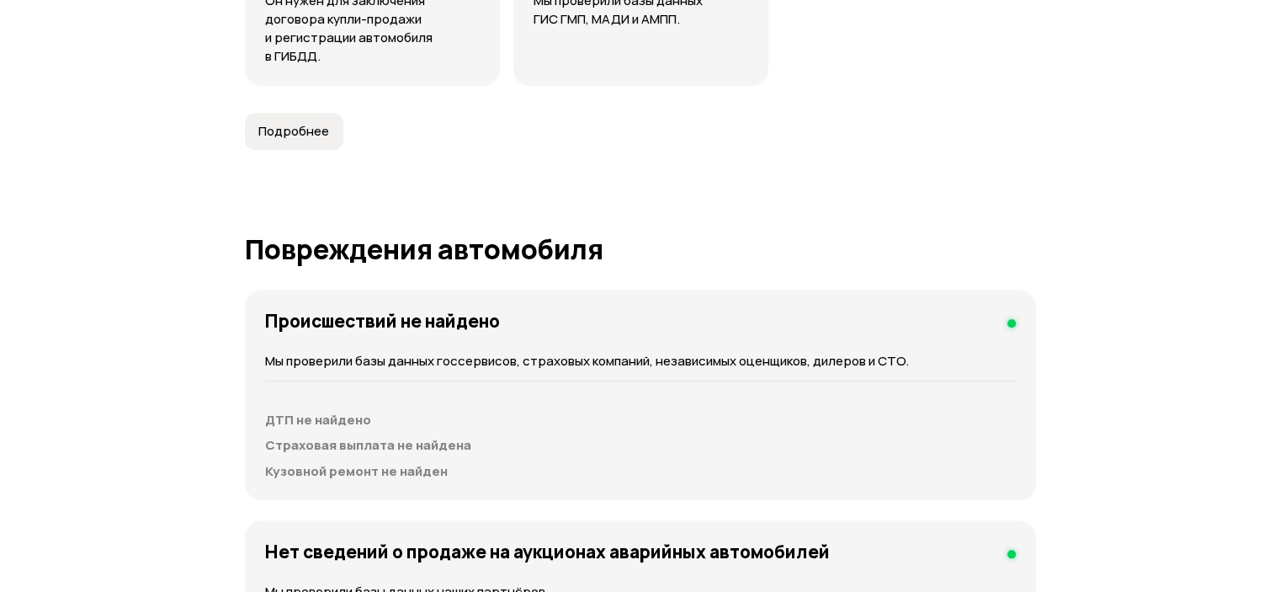
scroll to position [1515, 0]
